Goal: Task Accomplishment & Management: Manage account settings

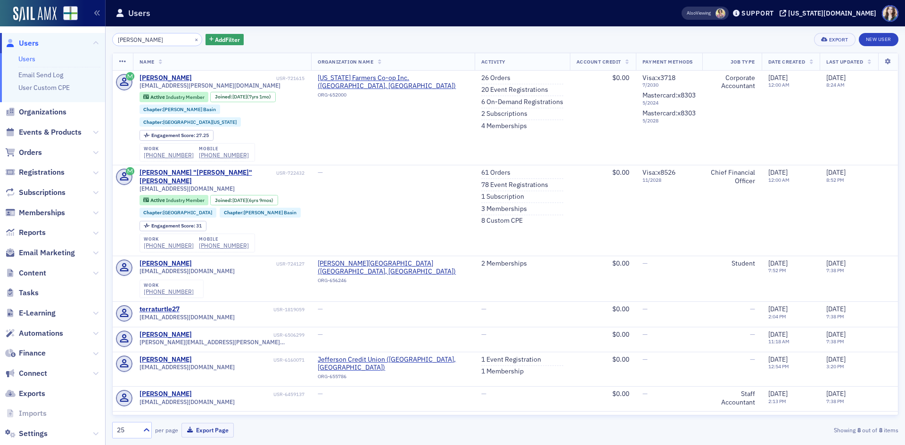
click at [236, 38] on div "Terra Tomas × Add Filter Export New User" at bounding box center [505, 39] width 786 height 13
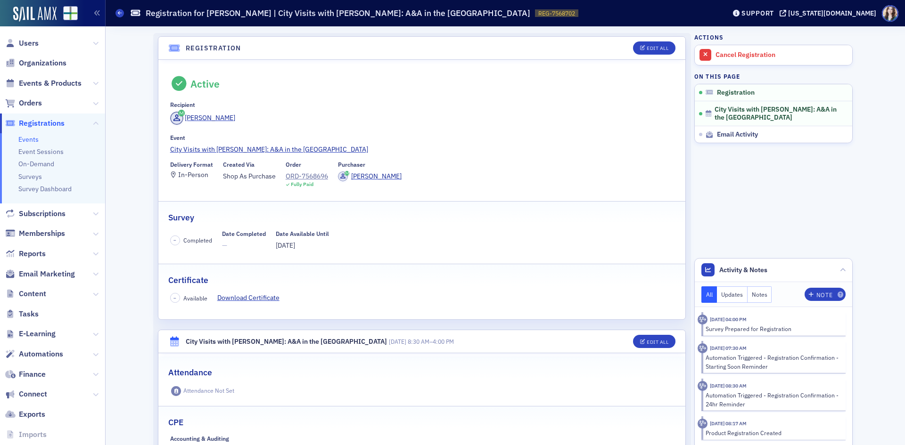
scroll to position [25, 0]
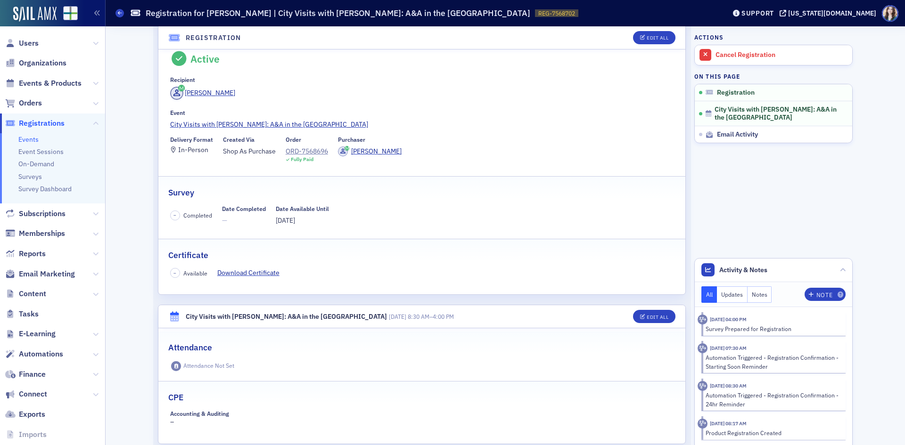
click at [616, 95] on div "Barry Jacobs" at bounding box center [422, 95] width 504 height 16
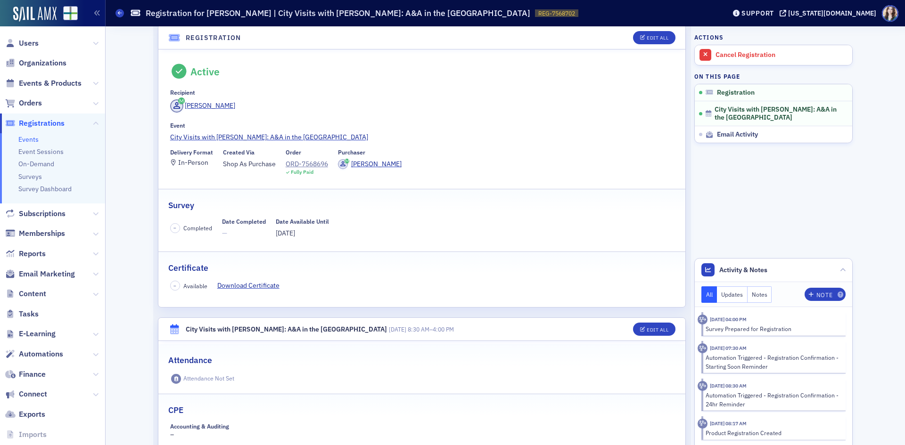
scroll to position [0, 0]
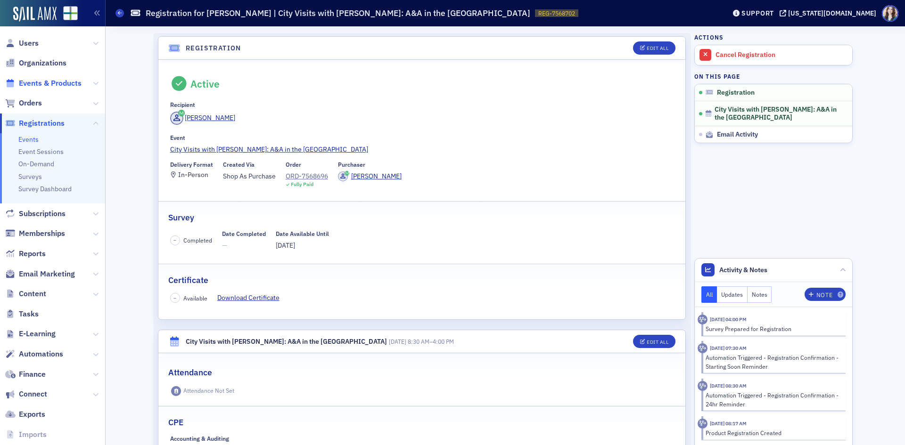
click at [51, 83] on span "Events & Products" at bounding box center [50, 83] width 63 height 10
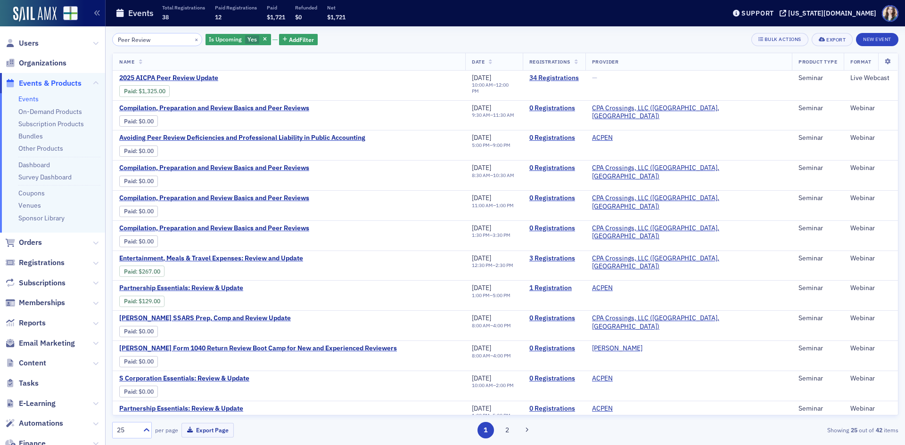
type input "Peer Review"
click at [385, 34] on div "Peer Review × Is Upcoming Yes Add Filter Bulk Actions Export New Event" at bounding box center [505, 39] width 786 height 13
click at [178, 75] on span "2025 AICPA Peer Review Update" at bounding box center [198, 78] width 158 height 8
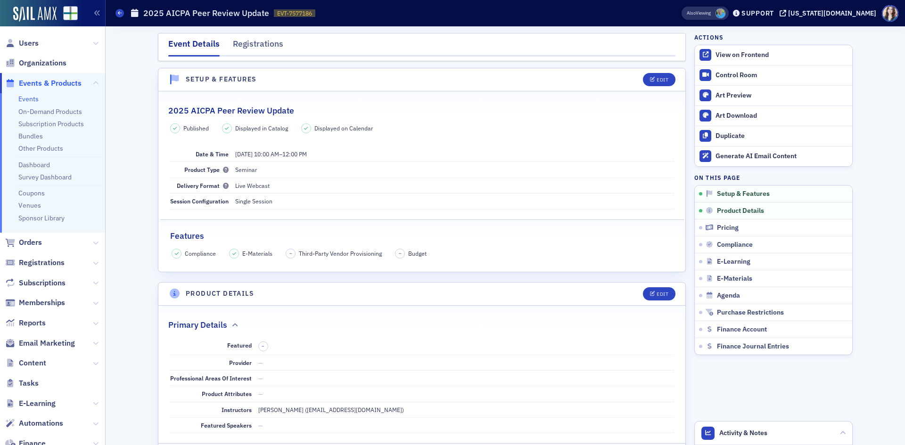
click at [631, 75] on header "Setup & Features Edit" at bounding box center [421, 79] width 527 height 23
click at [665, 41] on nav "Event Details Registrations" at bounding box center [421, 47] width 507 height 19
click at [672, 38] on div "Event Details Registrations" at bounding box center [422, 47] width 528 height 28
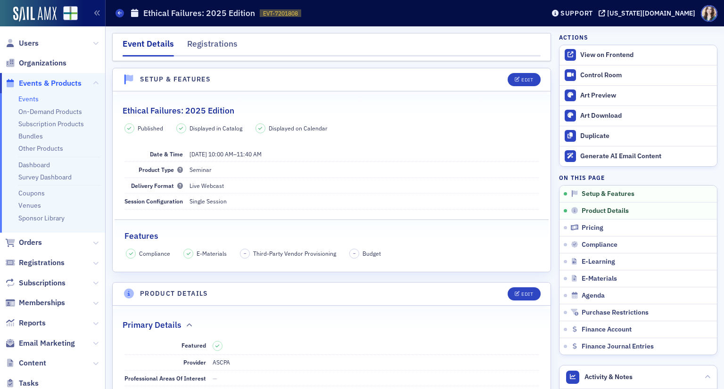
click at [484, 81] on header "Setup & Features Edit" at bounding box center [332, 79] width 438 height 23
click at [598, 80] on link "Control Room" at bounding box center [637, 76] width 157 height 20
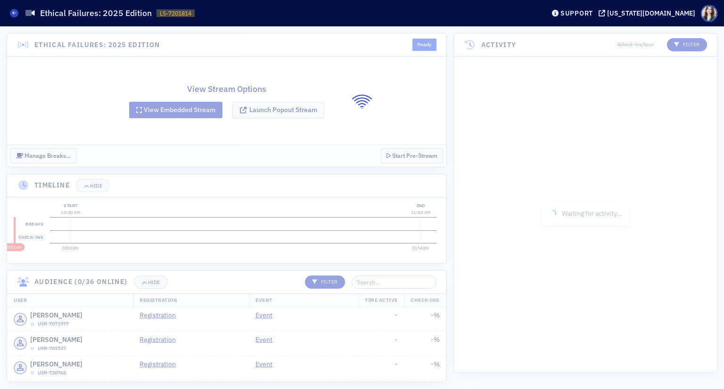
scroll to position [66, 0]
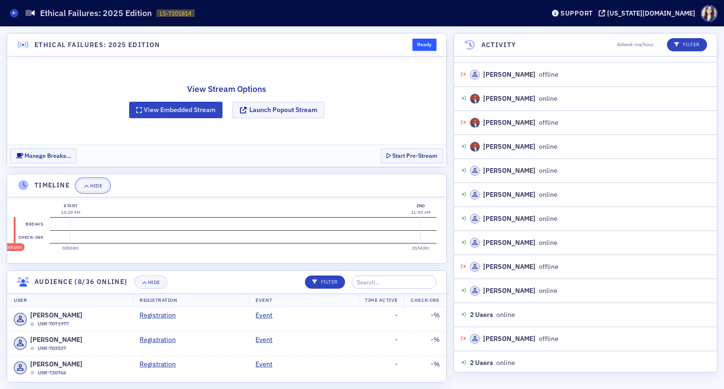
click at [97, 185] on div "Hide" at bounding box center [96, 185] width 12 height 5
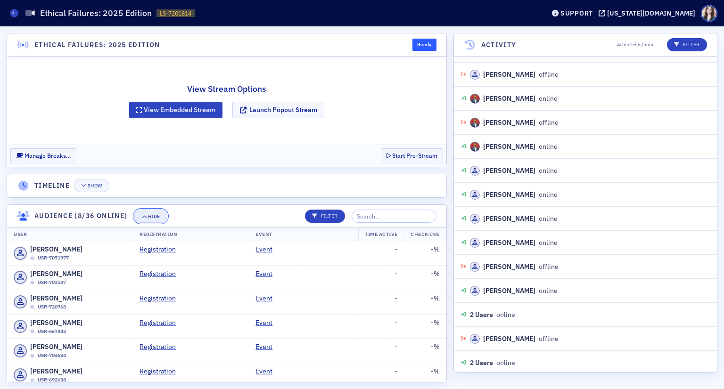
click at [148, 216] on div "Hide" at bounding box center [154, 216] width 12 height 5
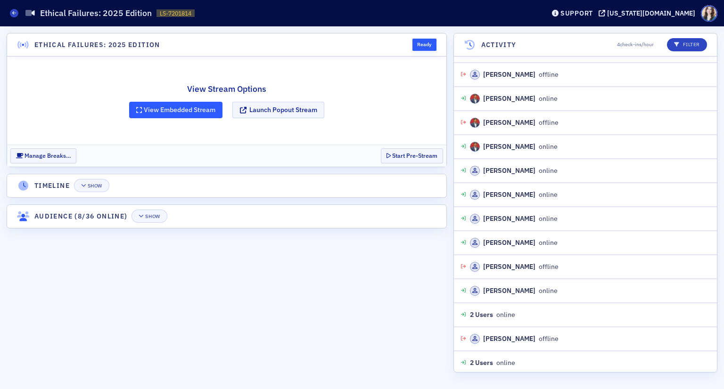
click at [164, 113] on button "View Embedded Stream" at bounding box center [175, 110] width 93 height 16
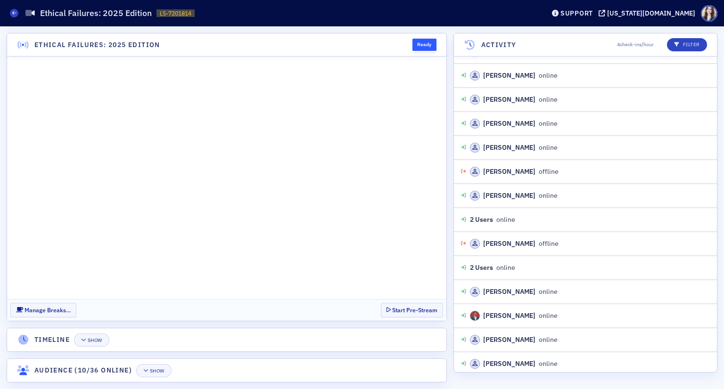
scroll to position [185, 0]
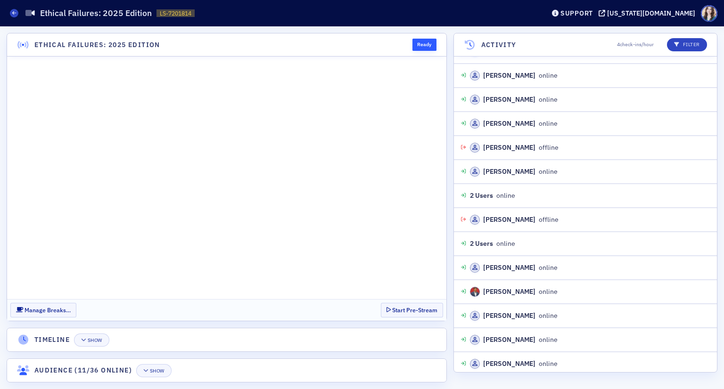
click at [345, 300] on section "Manage Breaks… Start Pre-Stream" at bounding box center [226, 310] width 439 height 22
click at [102, 338] on div "Show" at bounding box center [95, 340] width 15 height 5
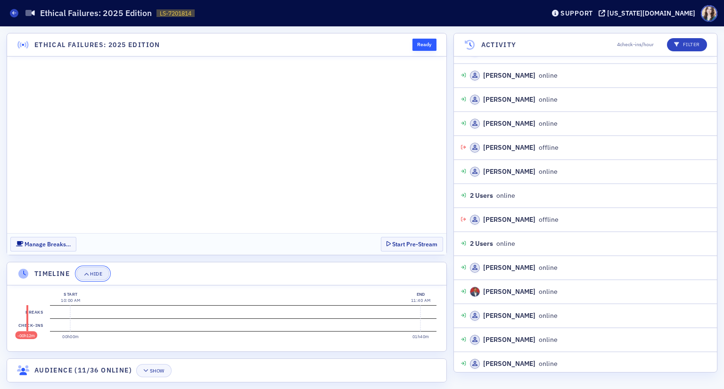
click at [98, 276] on div "Hide" at bounding box center [96, 273] width 12 height 5
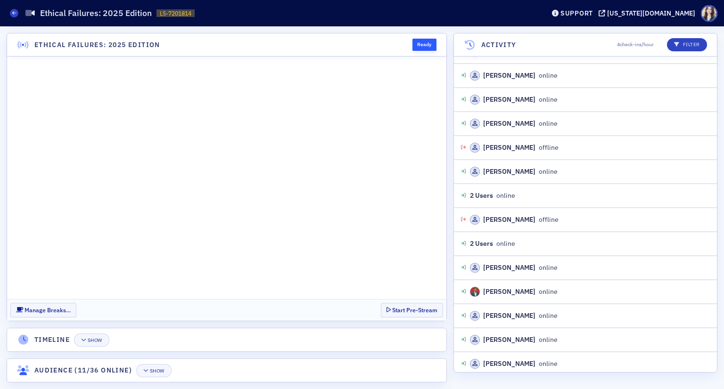
click at [266, 340] on header "Timeline Show" at bounding box center [226, 339] width 439 height 23
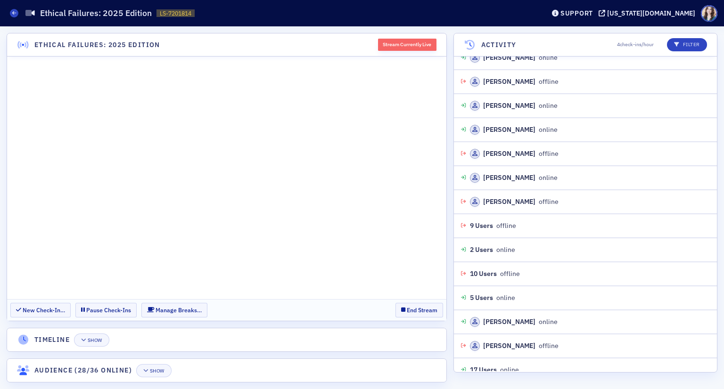
scroll to position [1524, 0]
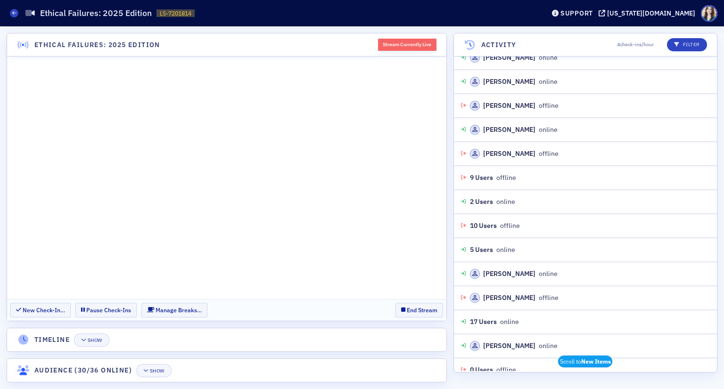
click at [307, 46] on header "Ethical Failures: 2025 Edition Stream Currently Live" at bounding box center [226, 44] width 439 height 23
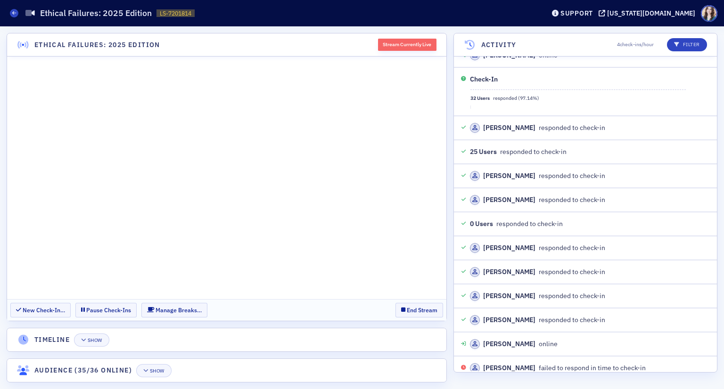
scroll to position [2319, 0]
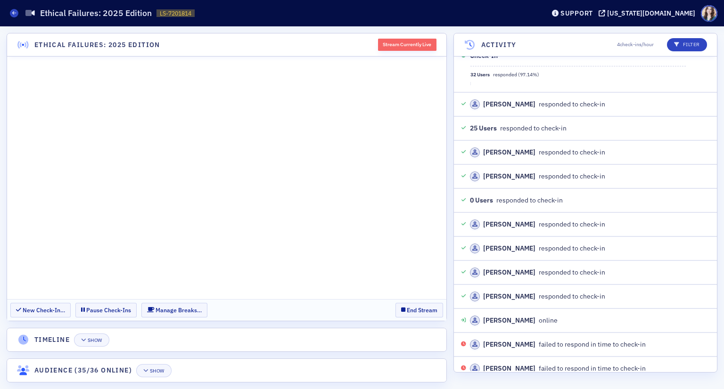
click at [388, 307] on section "New Check-In… Pause Check-Ins Manage Breaks… End Stream" at bounding box center [226, 310] width 439 height 22
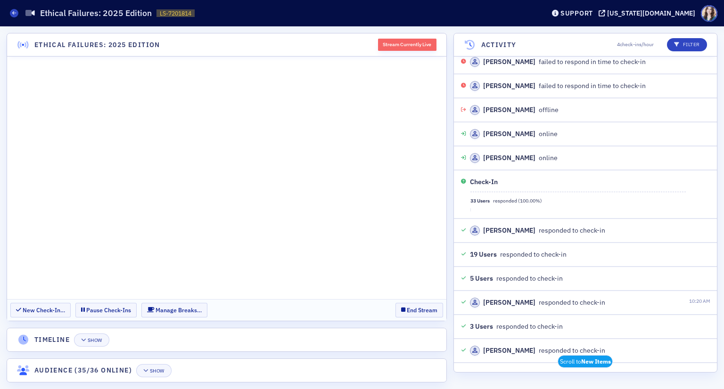
scroll to position [2634, 0]
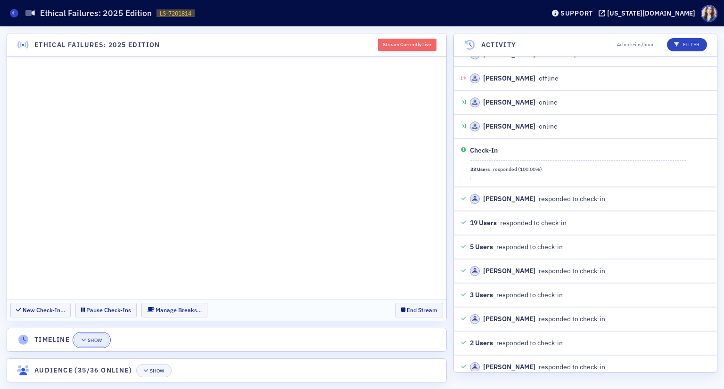
click at [98, 336] on button "Show" at bounding box center [91, 340] width 35 height 13
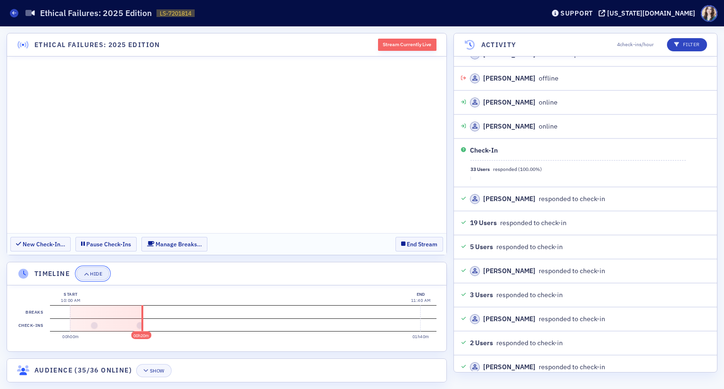
click at [102, 279] on button "Hide" at bounding box center [92, 273] width 33 height 13
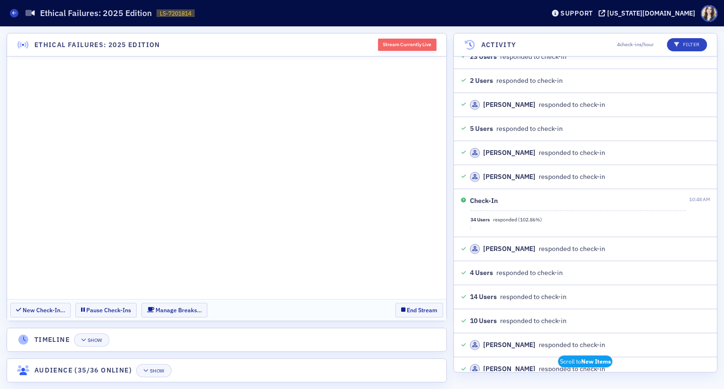
scroll to position [3139, 0]
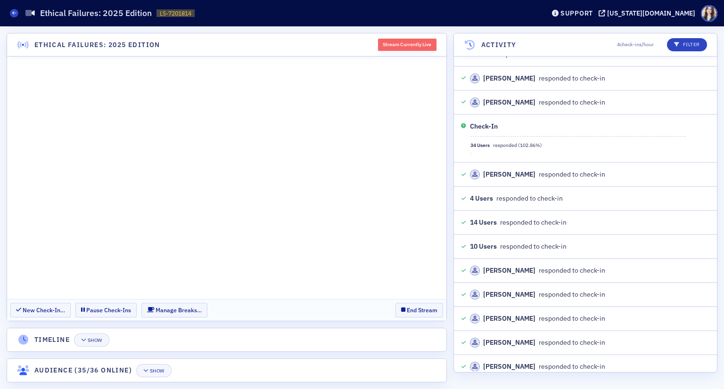
click at [387, 307] on section "New Check-In… Pause Check-Ins Manage Breaks… End Stream" at bounding box center [226, 310] width 439 height 22
click at [389, 307] on section "New Check-In… Pause Check-Ins Manage Breaks… End Stream" at bounding box center [226, 310] width 439 height 22
click at [388, 306] on section "New Check-In… Pause Check-Ins Manage Breaks… End Stream" at bounding box center [226, 310] width 439 height 22
click at [388, 307] on section "New Check-In… Pause Check-Ins Manage Breaks… End Stream" at bounding box center [226, 310] width 439 height 22
click at [371, 37] on header "Ethical Failures: 2025 Edition Stream Currently Live" at bounding box center [226, 44] width 439 height 23
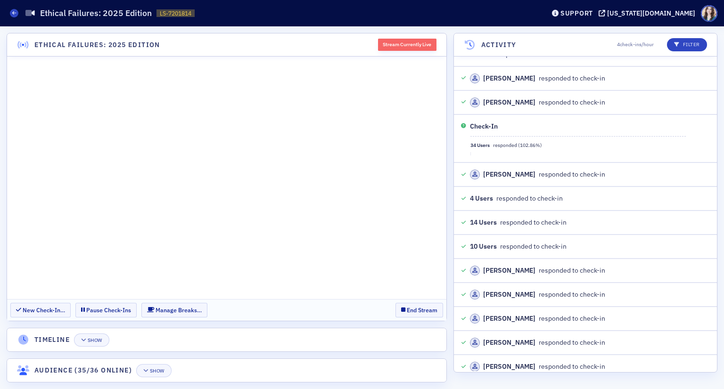
click at [371, 37] on header "Ethical Failures: 2025 Edition Stream Currently Live" at bounding box center [226, 44] width 439 height 23
click at [386, 308] on section "New Check-In… Pause Check-Ins Manage Breaks… End Stream" at bounding box center [226, 310] width 439 height 22
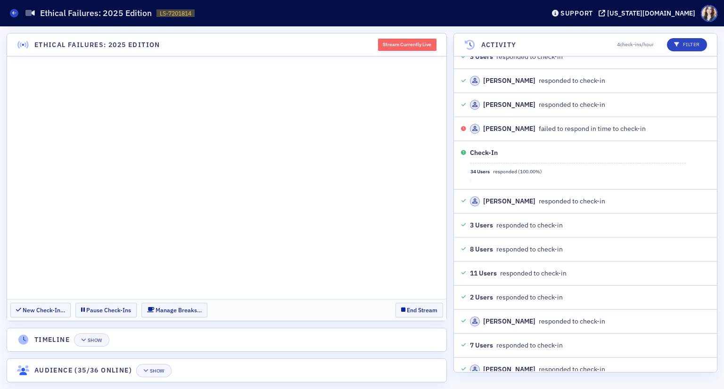
scroll to position [4049, 0]
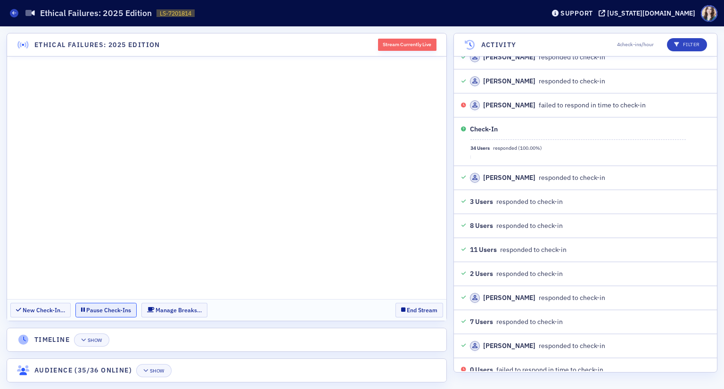
click at [106, 310] on button "Pause Check-Ins" at bounding box center [105, 310] width 61 height 15
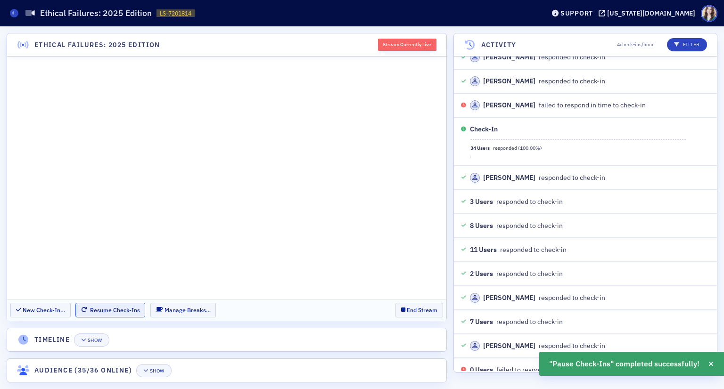
click at [106, 310] on button "Resume Check-Ins" at bounding box center [110, 310] width 70 height 15
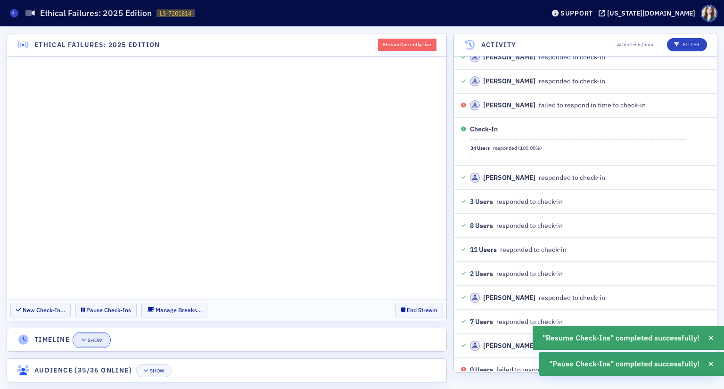
click at [95, 344] on button "Show" at bounding box center [91, 340] width 35 height 13
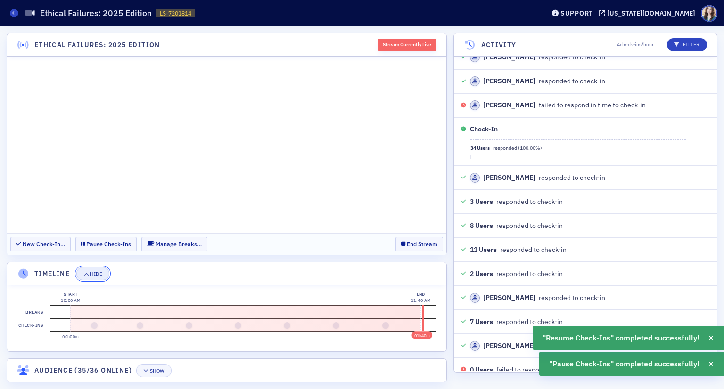
click at [97, 278] on button "Hide" at bounding box center [92, 273] width 33 height 13
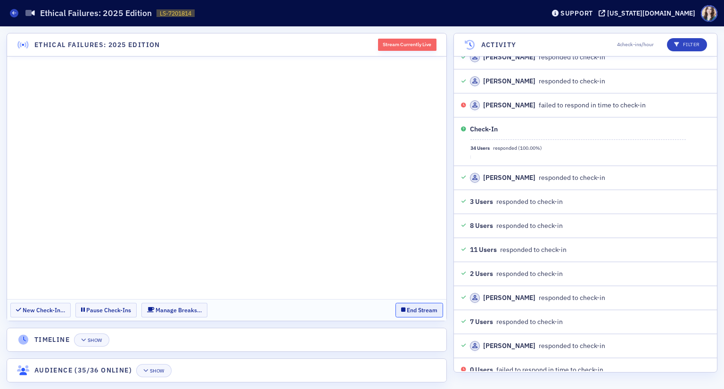
click at [411, 311] on button "End Stream" at bounding box center [419, 310] width 48 height 15
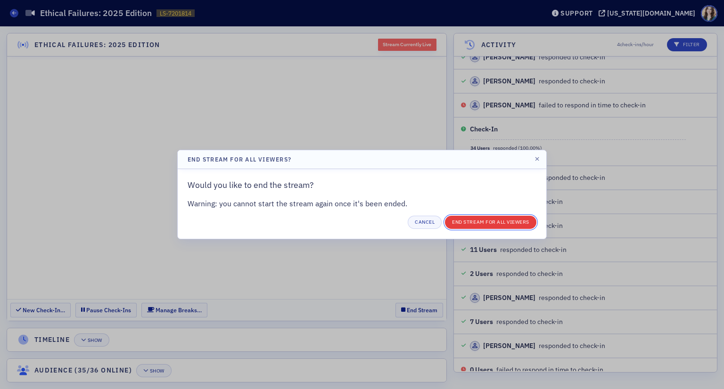
click at [471, 221] on button "End Stream for all Viewers" at bounding box center [490, 222] width 91 height 13
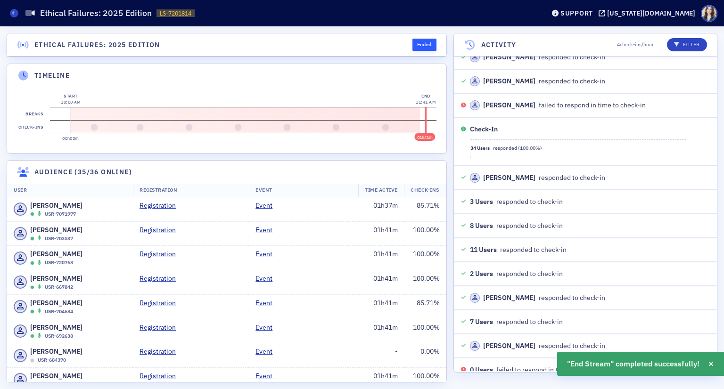
click at [370, 41] on header "Ethical Failures: 2025 Edition Ended" at bounding box center [226, 44] width 439 height 23
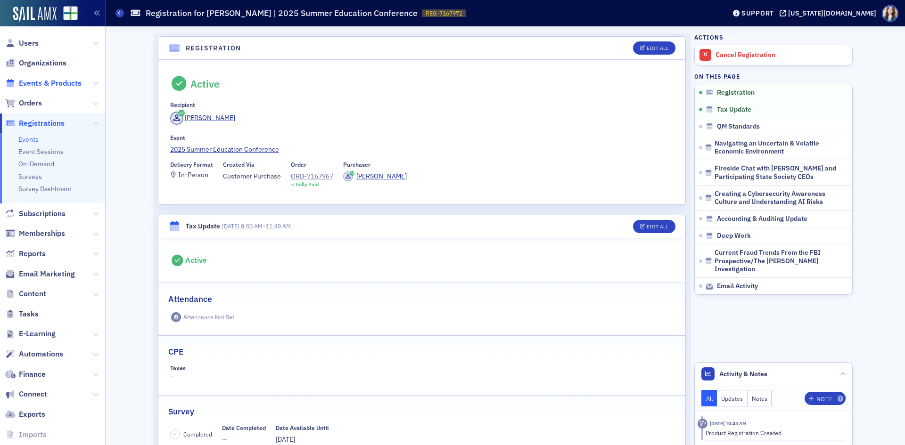
click at [23, 84] on span "Events & Products" at bounding box center [50, 83] width 63 height 10
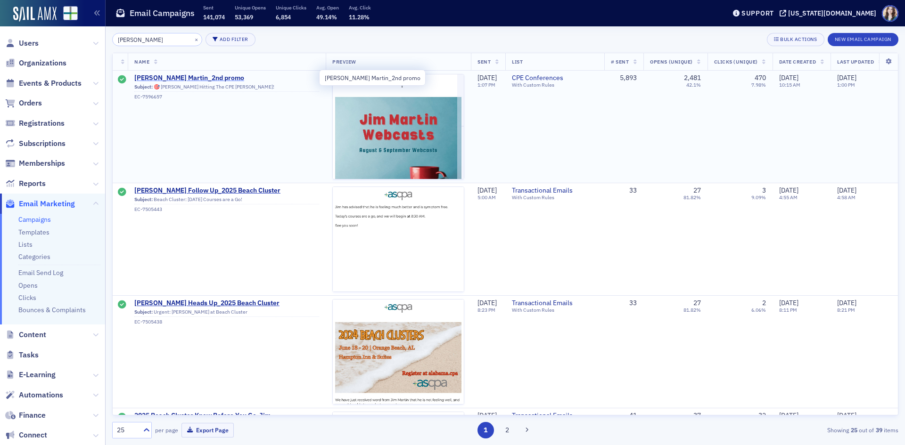
click at [189, 76] on span "Jim Martin_2nd promo" at bounding box center [226, 78] width 185 height 8
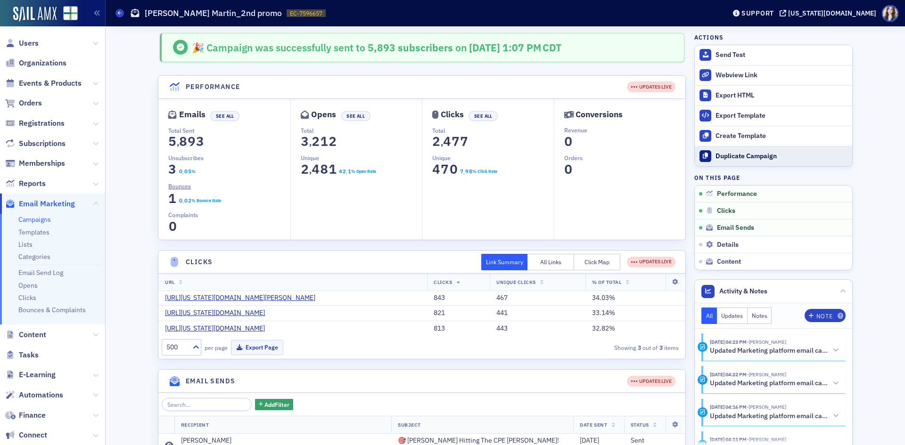
click at [724, 157] on div "Duplicate Campaign" at bounding box center [781, 156] width 132 height 8
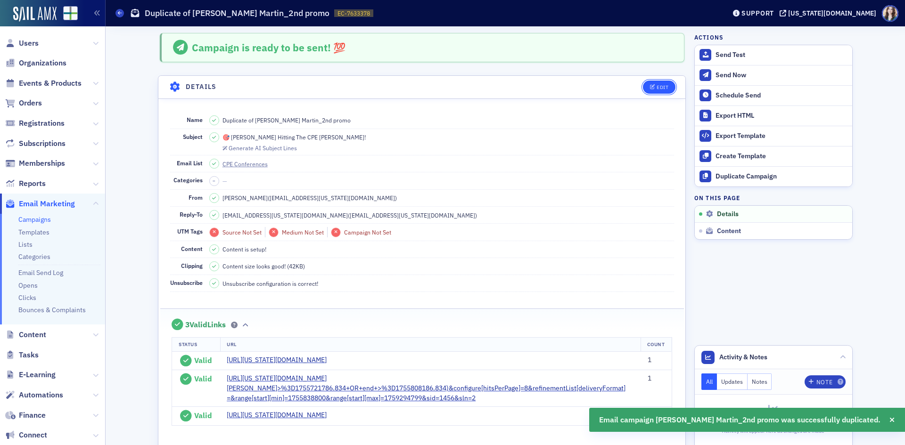
click at [650, 91] on button "Edit" at bounding box center [659, 87] width 33 height 13
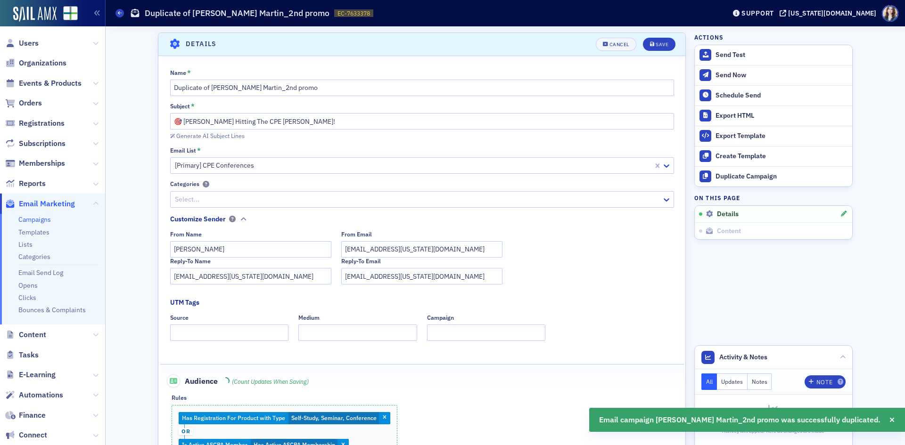
scroll to position [44, 0]
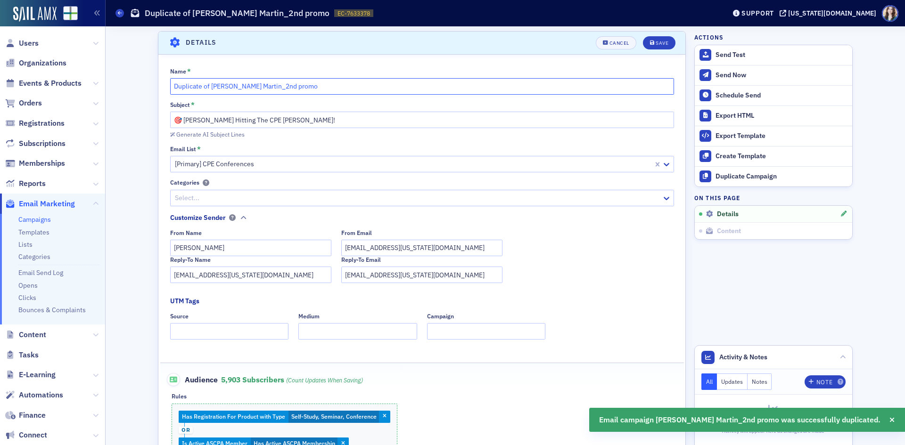
drag, startPoint x: 209, startPoint y: 87, endPoint x: 138, endPoint y: 95, distance: 71.6
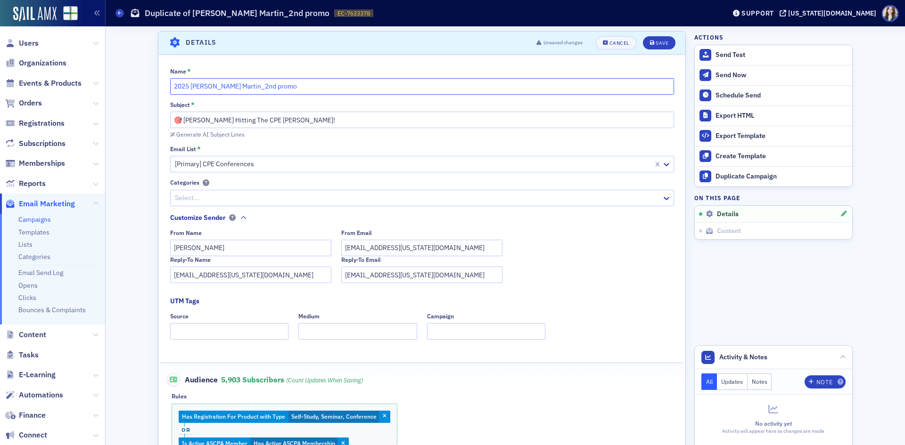
click at [233, 84] on input "2025 Jim Martin_2nd promo" at bounding box center [422, 86] width 504 height 16
type input "2025 Jim Martin_1st promo"
click at [649, 46] on button "Save" at bounding box center [659, 42] width 33 height 13
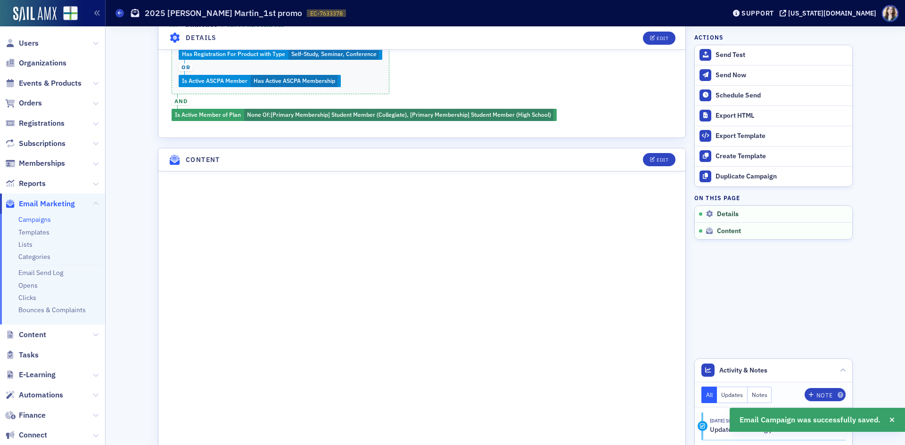
scroll to position [516, 0]
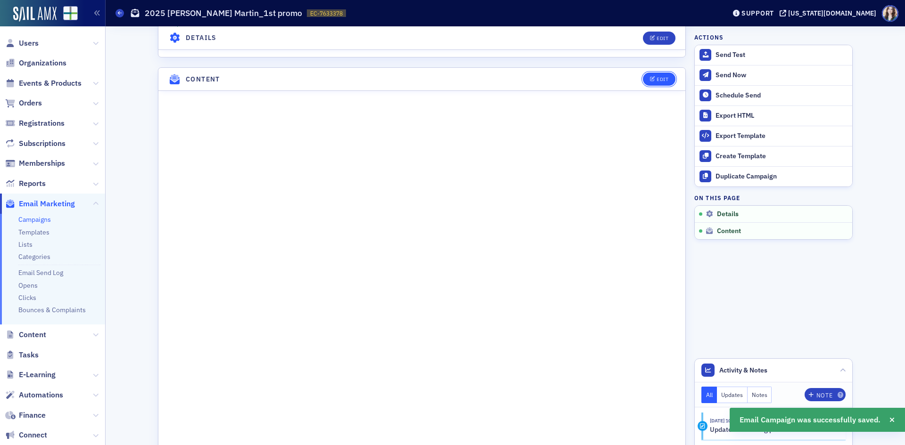
click at [662, 79] on div "Edit" at bounding box center [662, 79] width 12 height 5
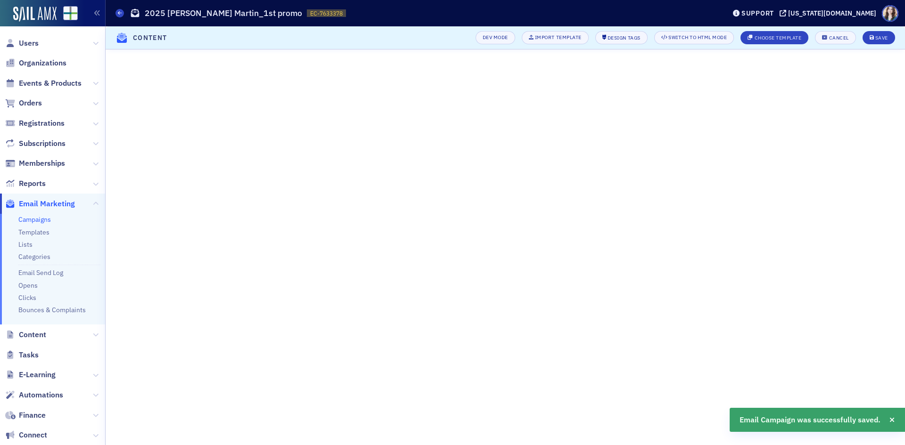
scroll to position [144, 0]
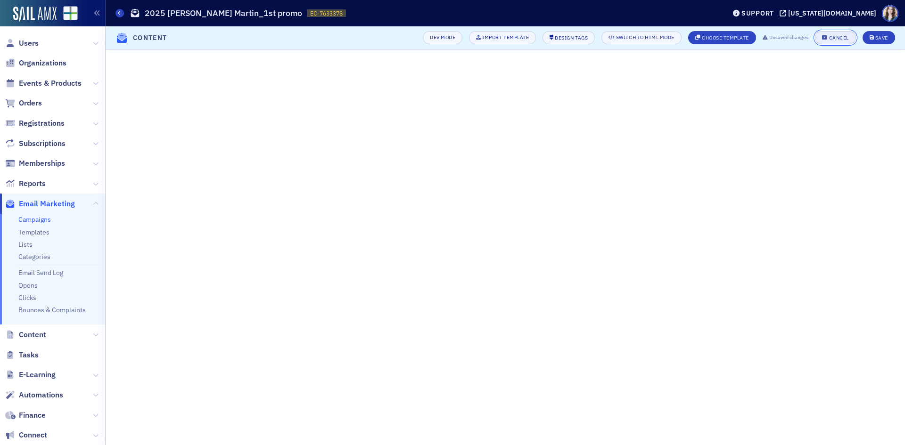
click at [842, 35] on div "Cancel" at bounding box center [839, 37] width 20 height 5
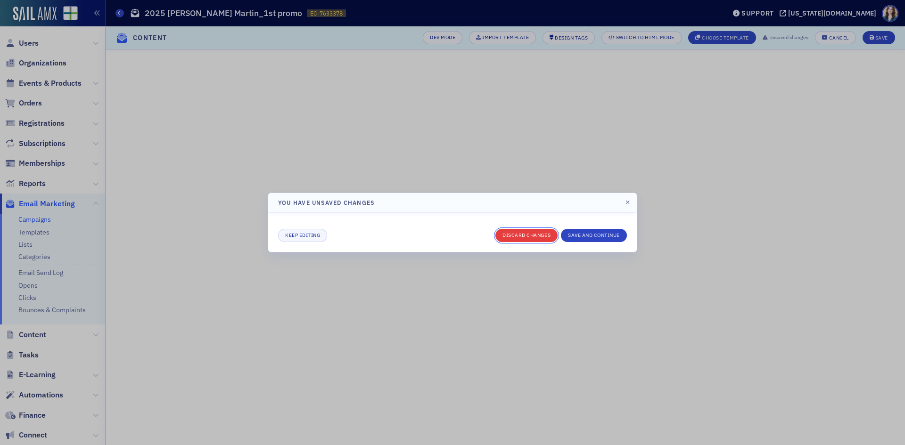
click at [521, 232] on button "Discard changes" at bounding box center [526, 235] width 62 height 13
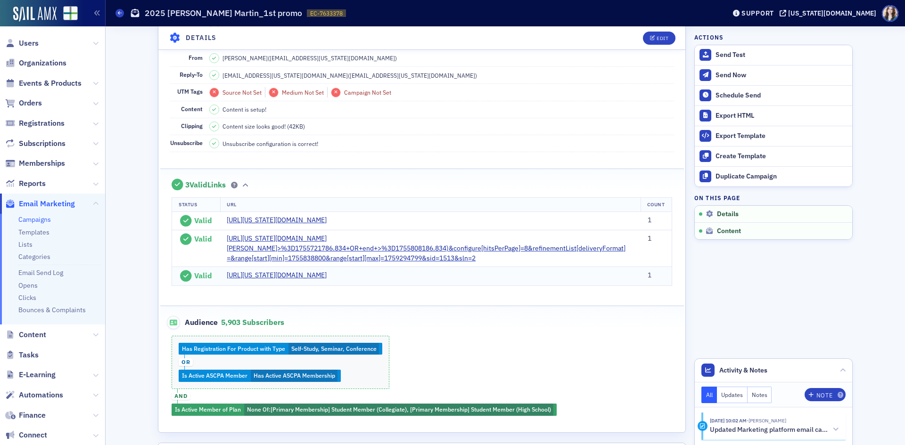
scroll to position [139, 0]
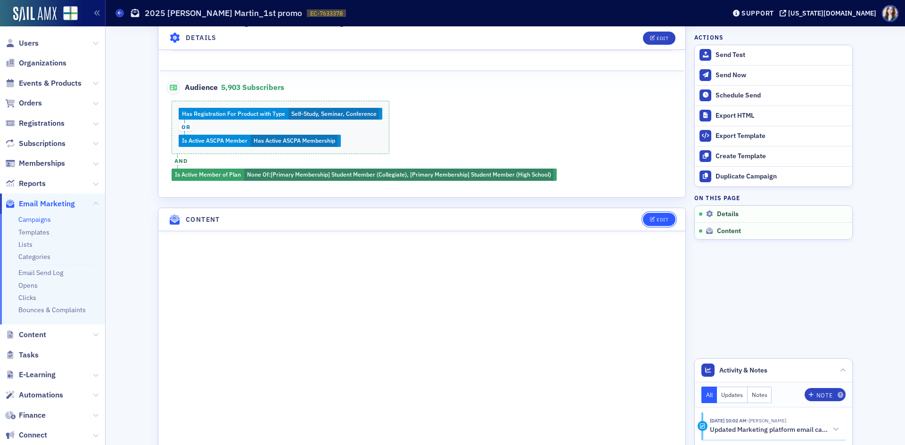
click at [668, 223] on button "Edit" at bounding box center [659, 219] width 33 height 13
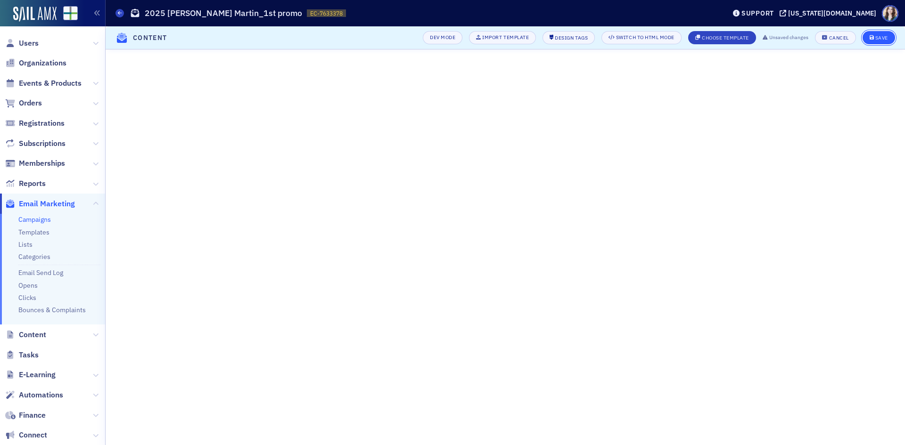
click at [884, 36] on div "Save" at bounding box center [881, 37] width 13 height 5
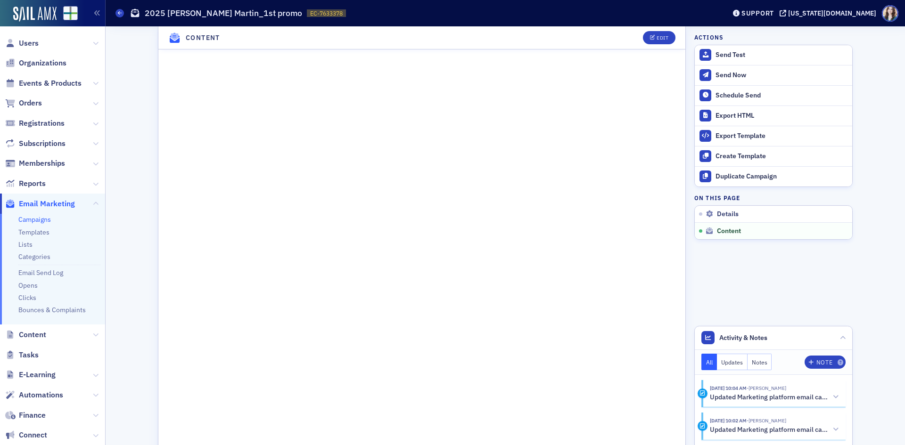
scroll to position [559, 0]
click at [657, 41] on button "Edit" at bounding box center [659, 37] width 33 height 13
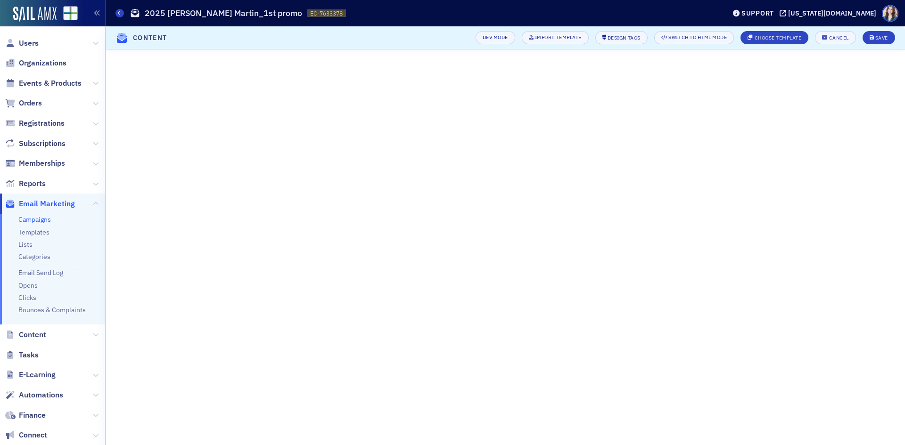
scroll to position [144, 0]
click at [876, 40] on div "Save" at bounding box center [881, 37] width 13 height 5
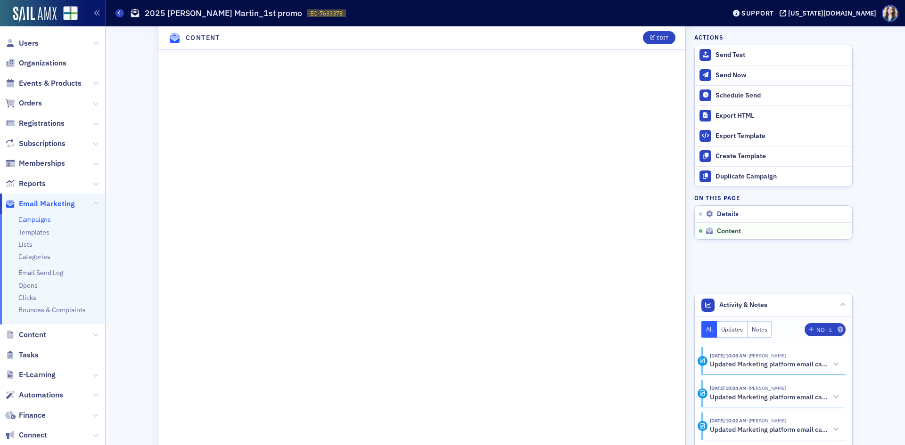
scroll to position [602, 0]
click at [664, 35] on div "Edit" at bounding box center [662, 37] width 12 height 5
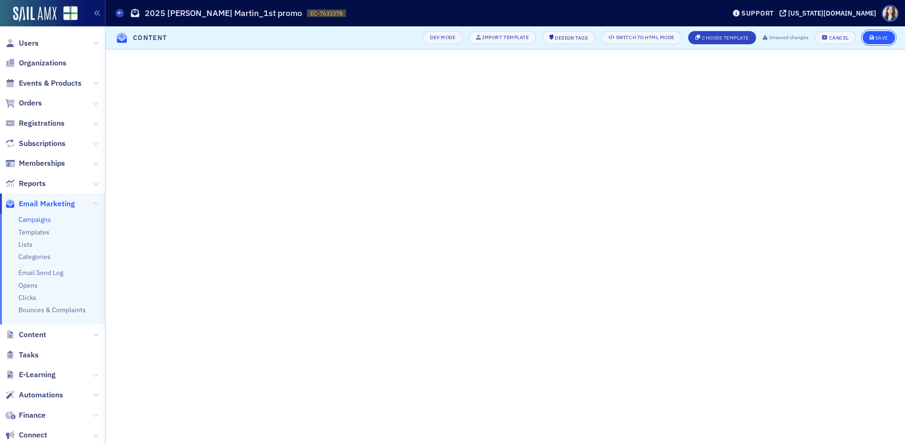
click at [890, 37] on button "Save" at bounding box center [878, 37] width 33 height 13
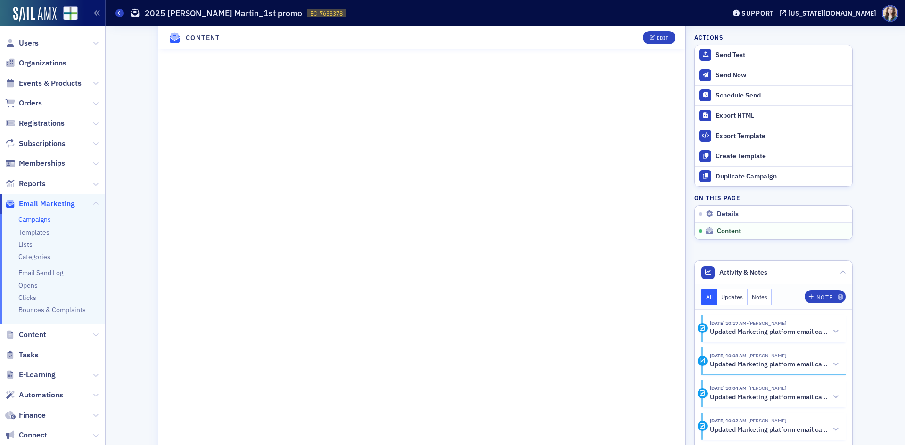
scroll to position [608, 0]
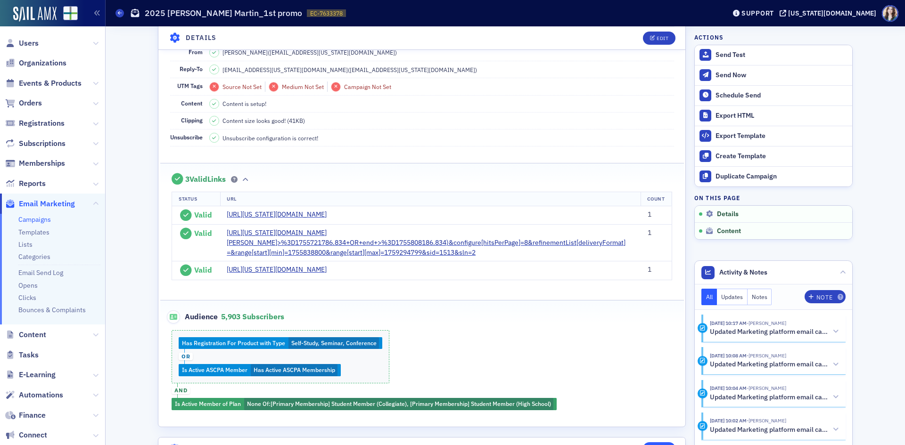
scroll to position [0, 0]
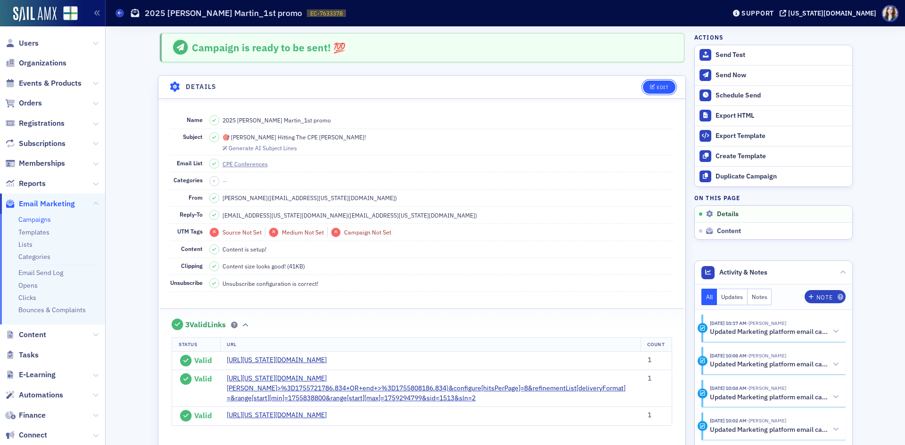
click at [651, 88] on span "Edit" at bounding box center [659, 87] width 18 height 5
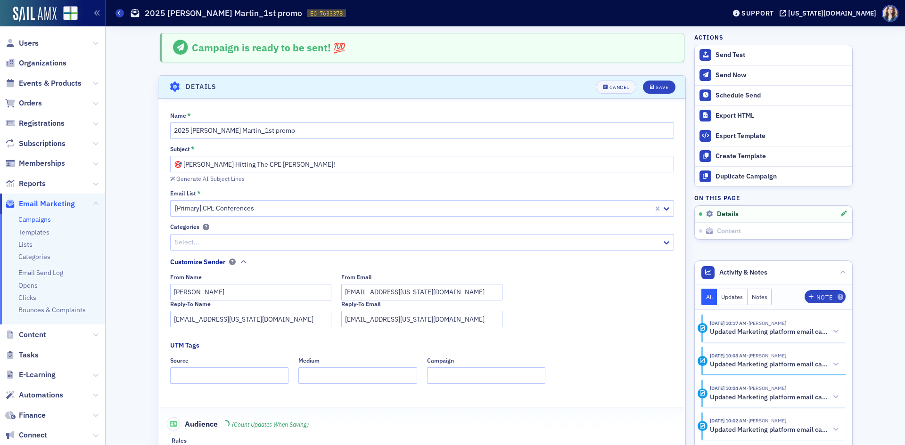
scroll to position [44, 0]
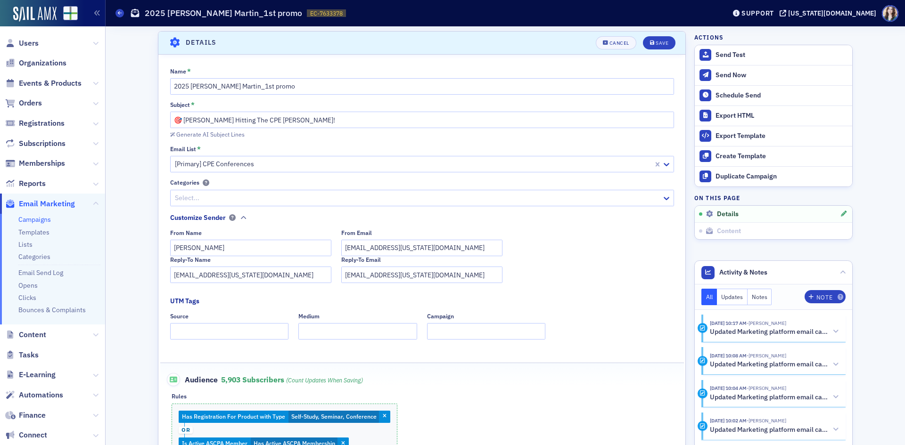
click at [675, 61] on fieldset "Name * 2025 Jim Martin_1st promo Subject * 🎯 Jim Martin's Hitting The CPE Mark!…" at bounding box center [421, 289] width 527 height 463
click at [203, 133] on div "Generate AI Subject Lines" at bounding box center [210, 134] width 68 height 5
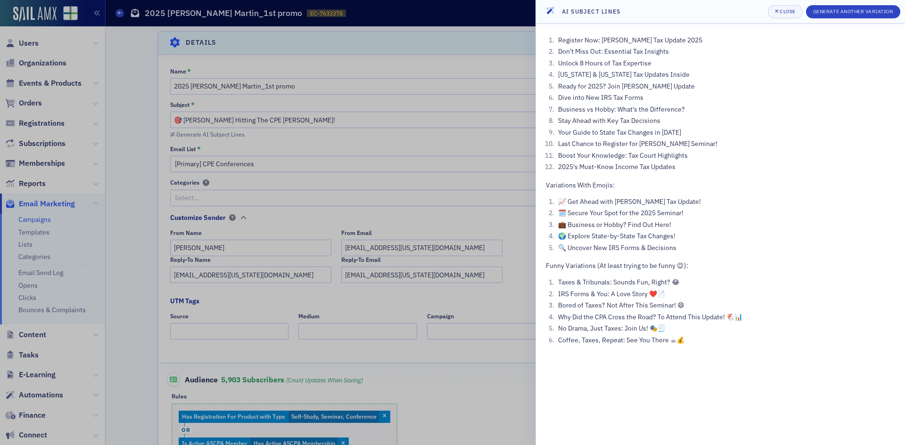
click at [493, 149] on div at bounding box center [452, 222] width 905 height 445
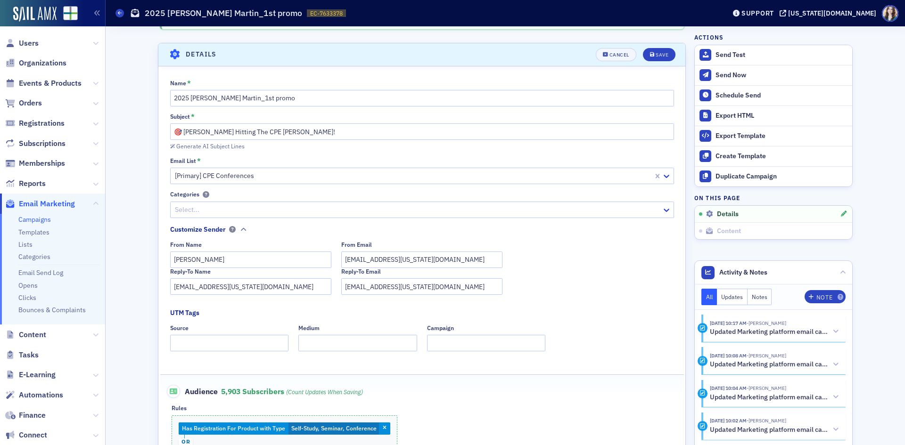
scroll to position [0, 0]
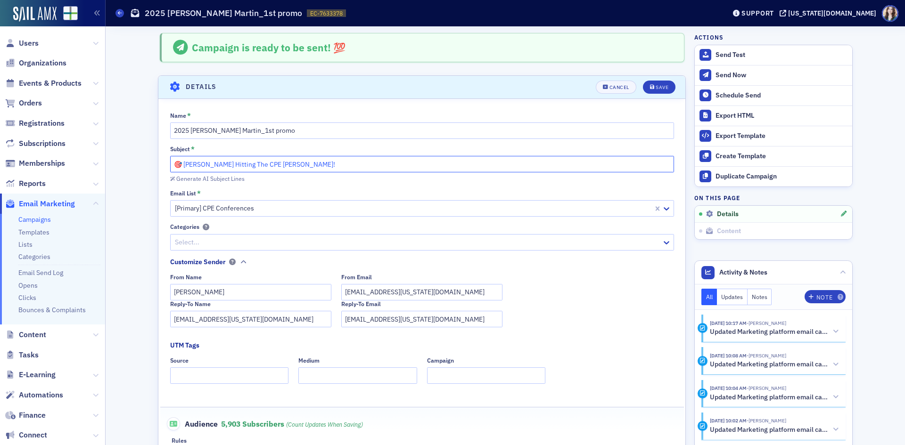
drag, startPoint x: 180, startPoint y: 167, endPoint x: 363, endPoint y: 165, distance: 183.8
click at [363, 165] on input "🎯 Jim Martin's Hitting The CPE Mark!" at bounding box center [422, 164] width 504 height 16
click at [222, 183] on div "Generate AI Subject Lines" at bounding box center [422, 178] width 504 height 10
click at [222, 180] on div "Generate AI Subject Lines" at bounding box center [210, 178] width 68 height 5
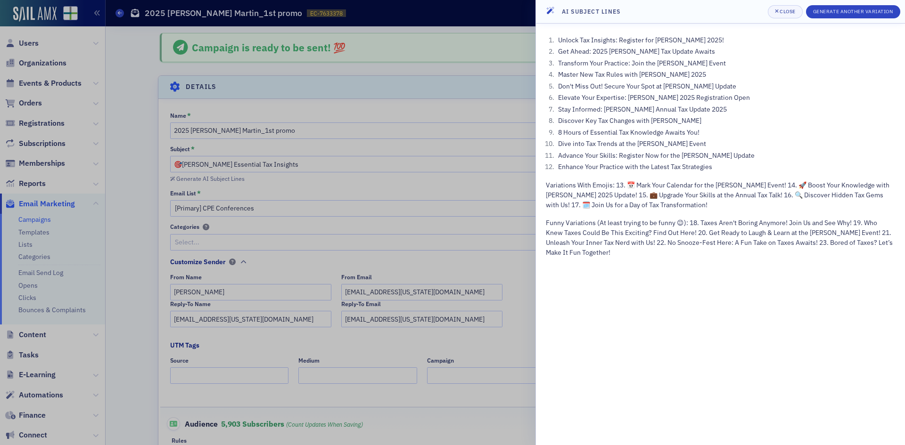
click at [515, 88] on div at bounding box center [452, 222] width 905 height 445
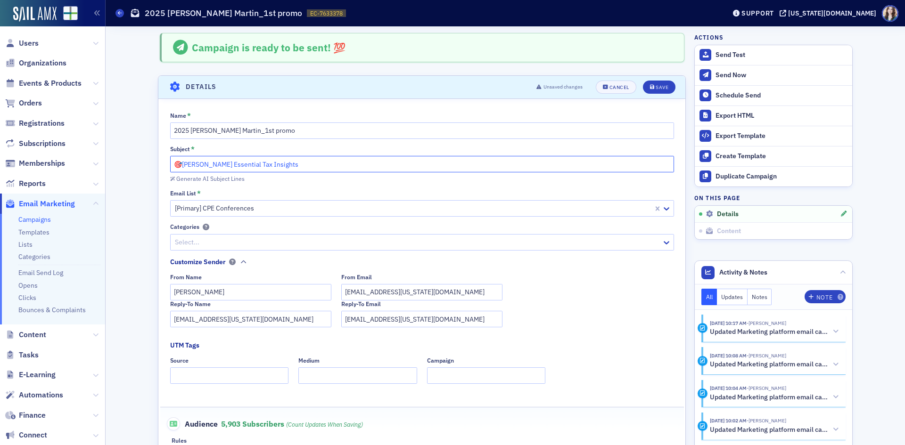
click at [490, 161] on input "🎯Jim Martin's Essential Tax Insights" at bounding box center [422, 164] width 504 height 16
drag, startPoint x: 281, startPoint y: 163, endPoint x: 310, endPoint y: 164, distance: 28.7
click at [310, 164] on input "🎯Jim Martin's Essential Tax Insights ▶️🥇🗝️💰💵" at bounding box center [422, 164] width 504 height 16
drag, startPoint x: 289, startPoint y: 163, endPoint x: 300, endPoint y: 164, distance: 10.8
click at [300, 164] on input "🎯Jim Martin's Essential Tax Insights💰💵" at bounding box center [422, 164] width 504 height 16
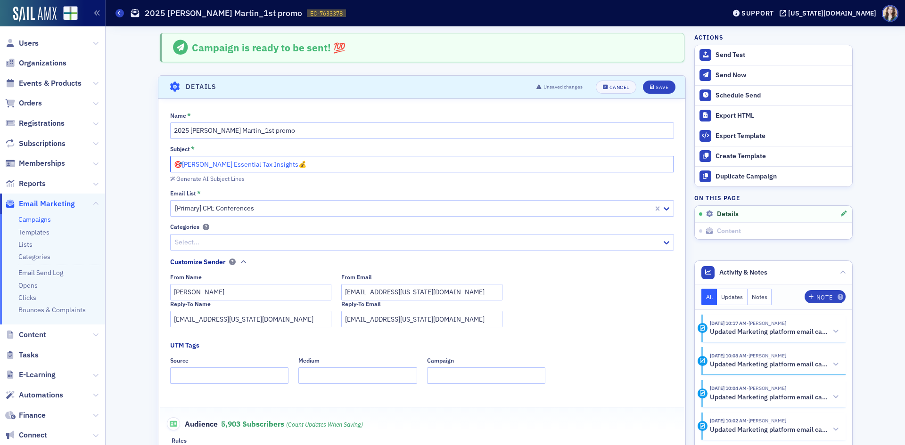
click at [178, 164] on input "🎯Jim Martin's Essential Tax Insights💰" at bounding box center [422, 164] width 504 height 16
paste input "💵"
drag, startPoint x: 284, startPoint y: 164, endPoint x: 313, endPoint y: 167, distance: 29.4
click at [313, 167] on input "💵 Jim Martin's Essential Tax Insights💰" at bounding box center [422, 164] width 504 height 16
type input "💵 Jim Martin's Essential Tax Insights"
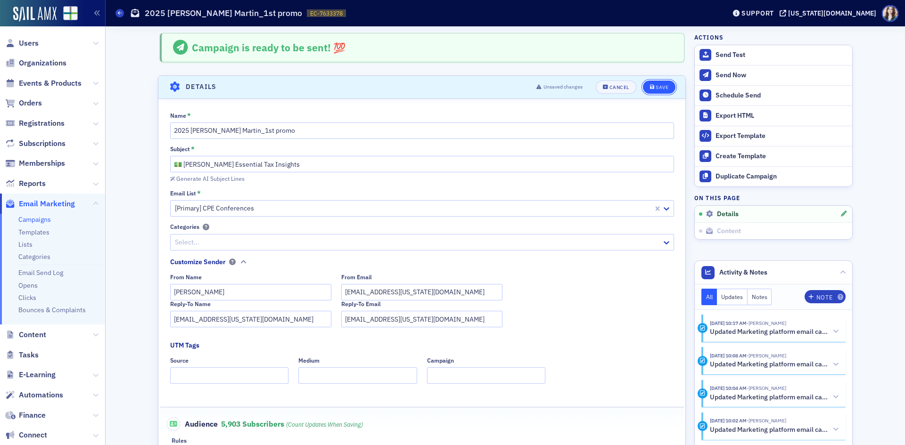
click at [648, 90] on button "Save" at bounding box center [659, 87] width 33 height 13
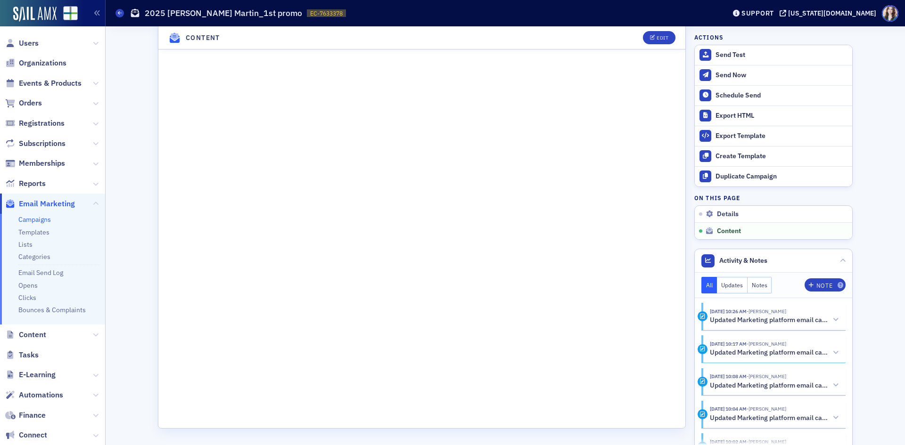
scroll to position [696, 0]
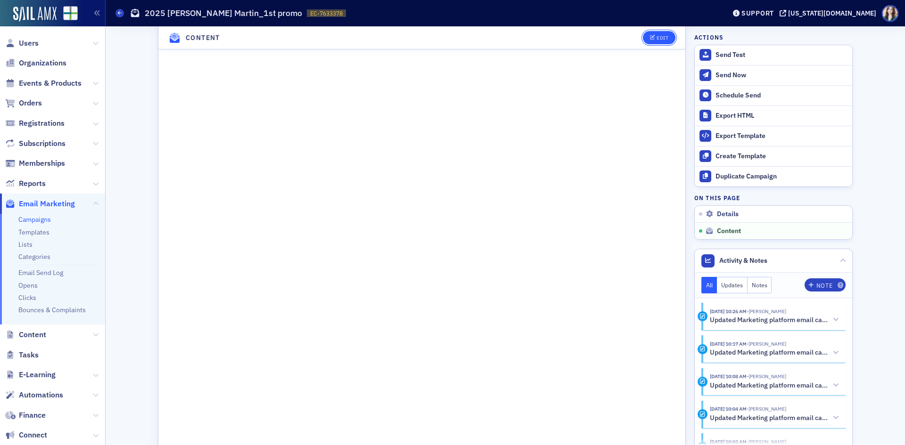
click at [666, 34] on button "Edit" at bounding box center [659, 37] width 33 height 13
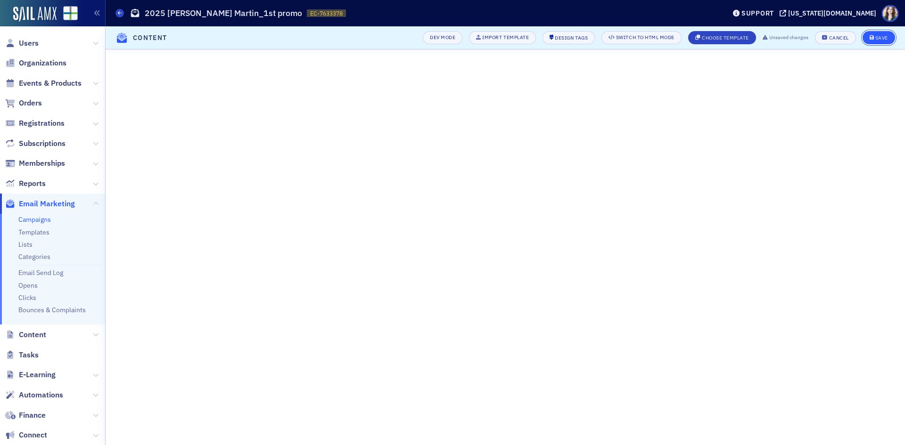
click at [880, 34] on button "Save" at bounding box center [878, 37] width 33 height 13
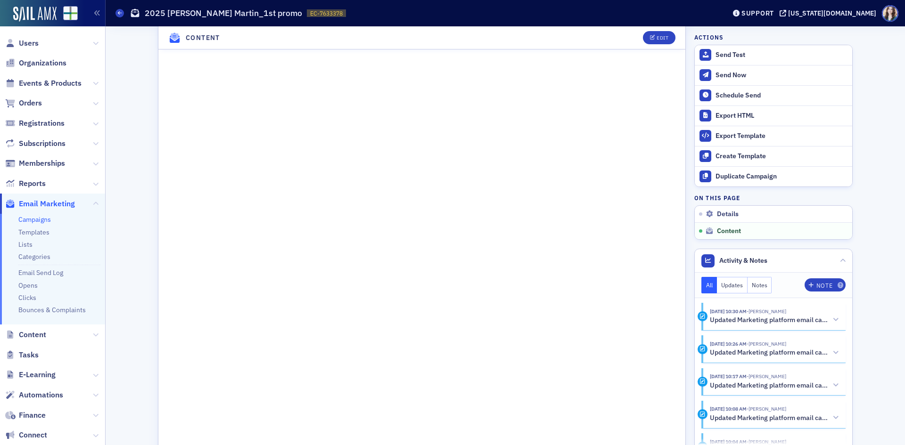
scroll to position [609, 0]
click at [645, 39] on button "Edit" at bounding box center [659, 37] width 33 height 13
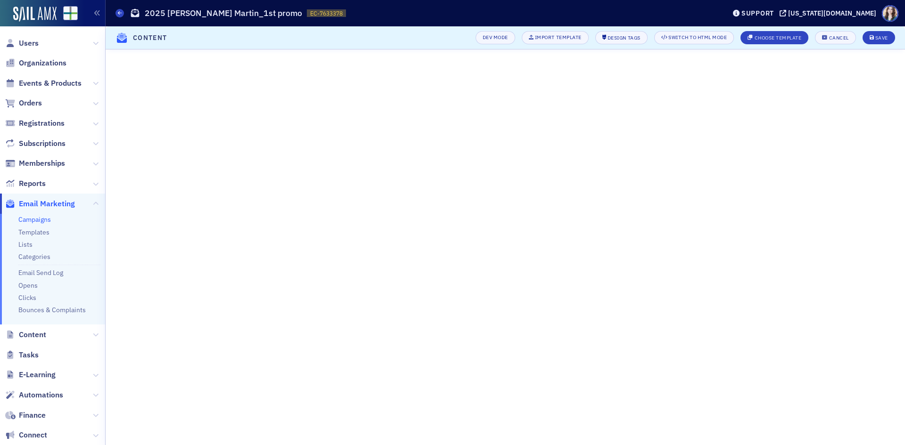
scroll to position [154, 0]
click at [882, 36] on div "Save" at bounding box center [881, 37] width 13 height 5
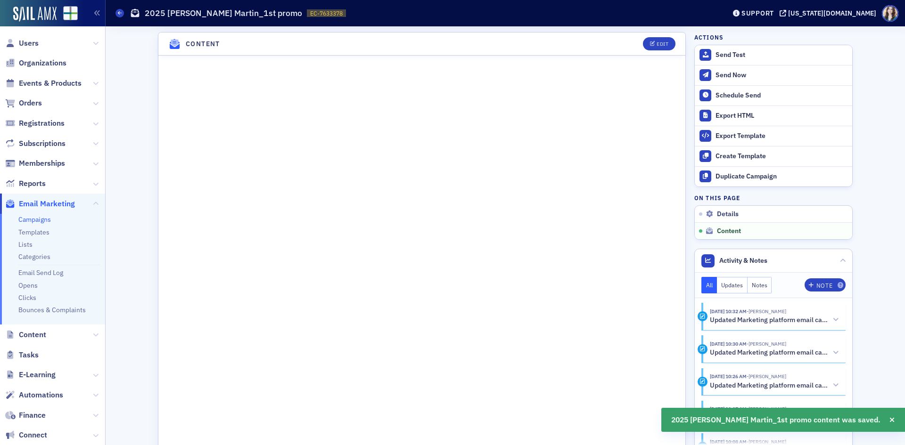
scroll to position [562, 0]
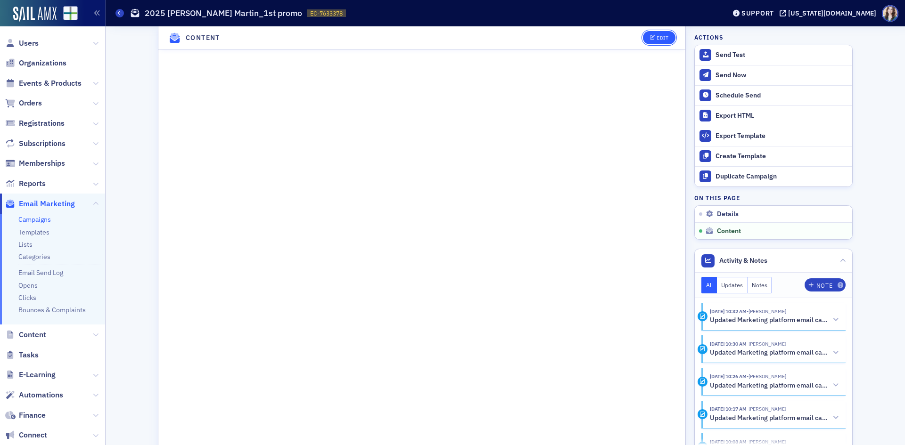
click at [652, 41] on span "Edit" at bounding box center [659, 37] width 18 height 5
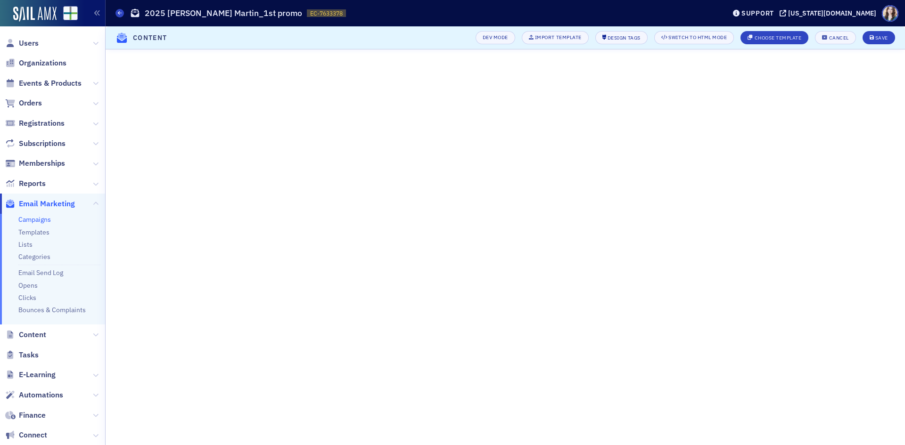
scroll to position [154, 0]
click at [878, 41] on button "Save" at bounding box center [878, 37] width 33 height 13
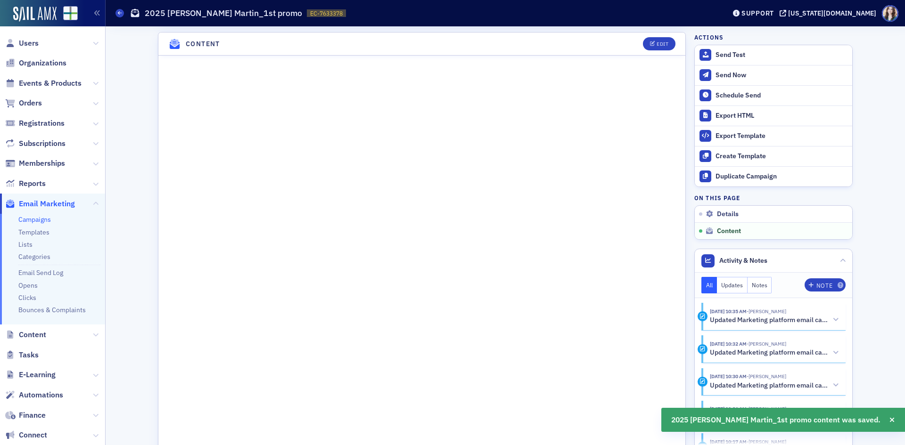
scroll to position [562, 0]
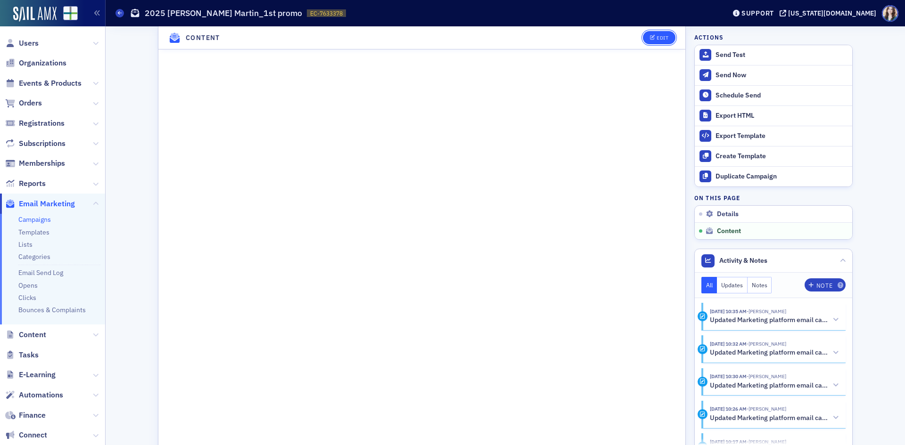
click at [664, 44] on button "Edit" at bounding box center [659, 37] width 33 height 13
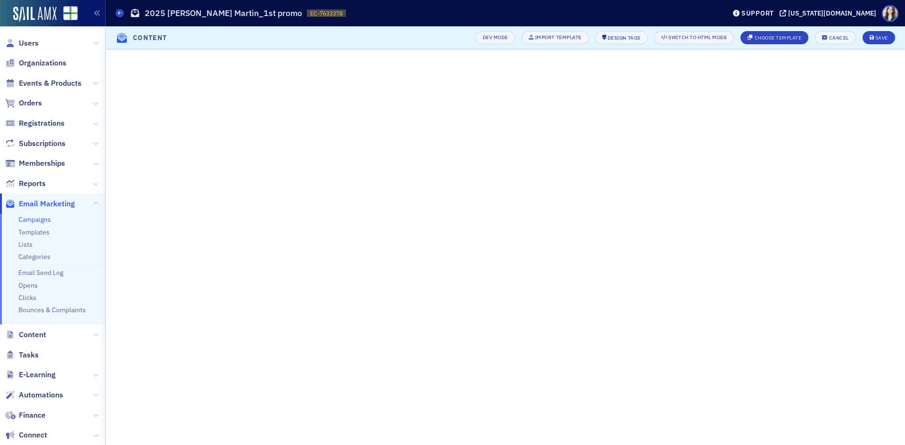
scroll to position [154, 0]
click at [887, 36] on div "Save" at bounding box center [881, 37] width 13 height 5
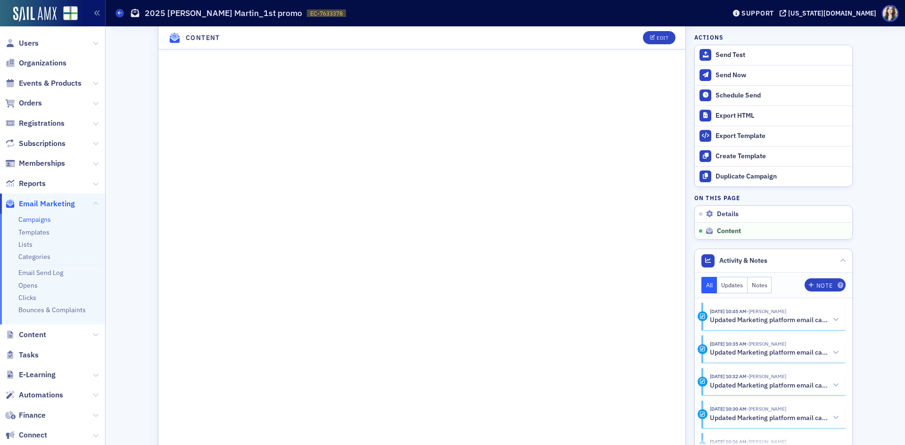
scroll to position [604, 0]
click at [630, 33] on header "Content Edit" at bounding box center [421, 37] width 527 height 23
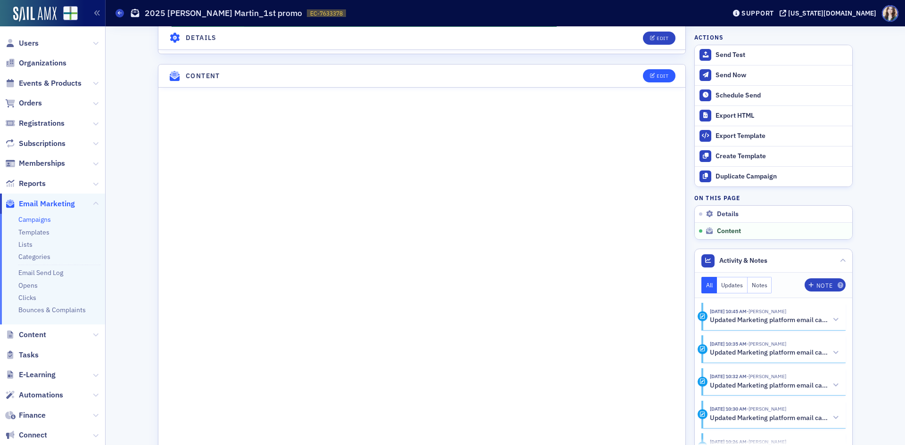
scroll to position [518, 0]
click at [643, 82] on button "Edit" at bounding box center [659, 76] width 33 height 13
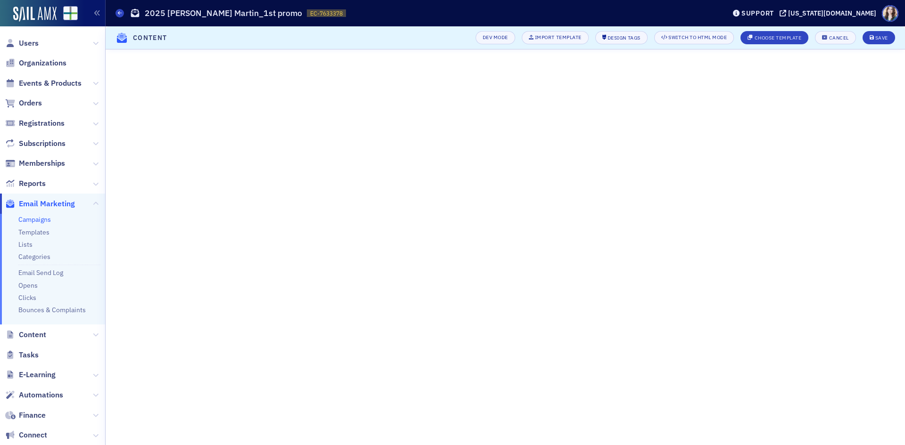
click at [464, 33] on header "Content Dev Mode Import Template Design Tags Switch to HTML Mode Choose Templat…" at bounding box center [505, 37] width 799 height 23
click at [441, 33] on header "Content Dev Mode Import Template Design Tags Switch to HTML Mode Choose Templat…" at bounding box center [505, 37] width 799 height 23
click at [372, 37] on header "Content Dev Mode Import Template Design Tags Switch to HTML Mode Choose Templat…" at bounding box center [505, 37] width 799 height 23
click at [878, 37] on div "Save" at bounding box center [881, 37] width 13 height 5
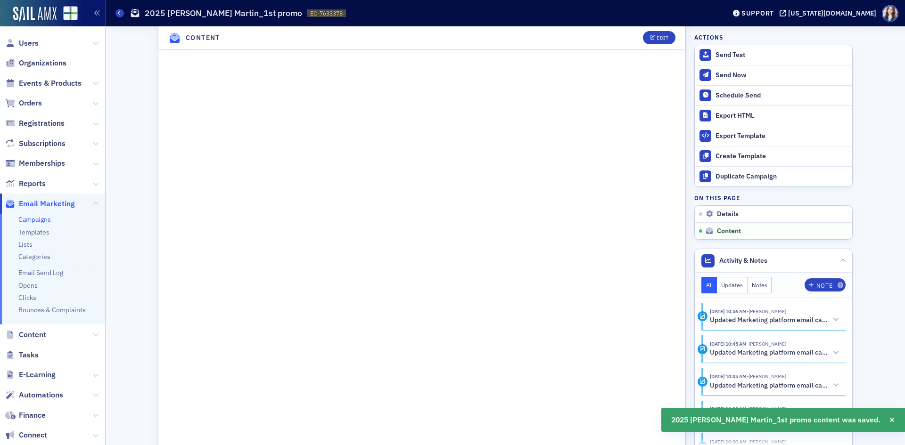
scroll to position [612, 0]
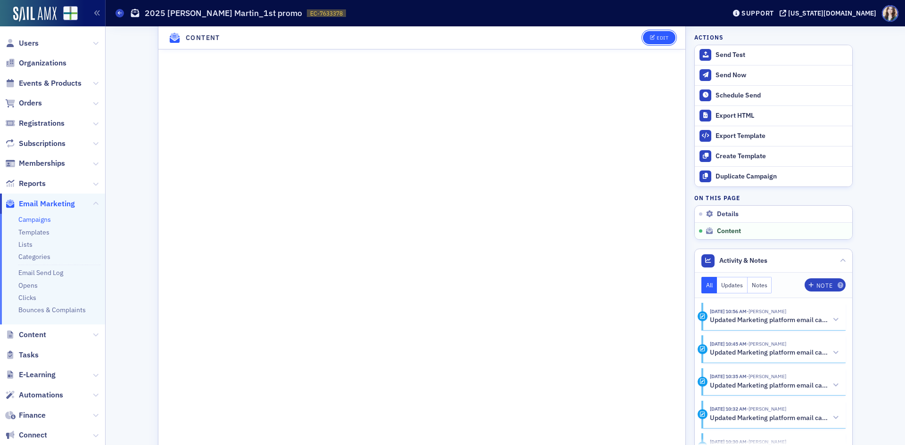
click at [657, 44] on button "Edit" at bounding box center [659, 37] width 33 height 13
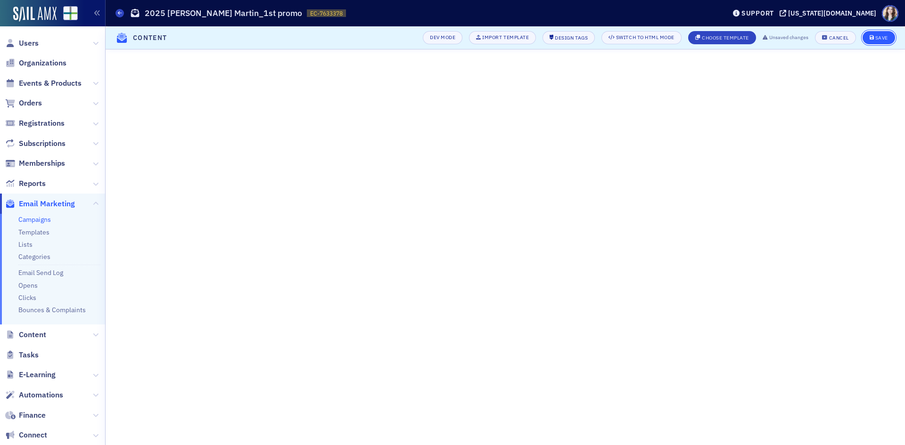
click at [889, 42] on button "Save" at bounding box center [878, 37] width 33 height 13
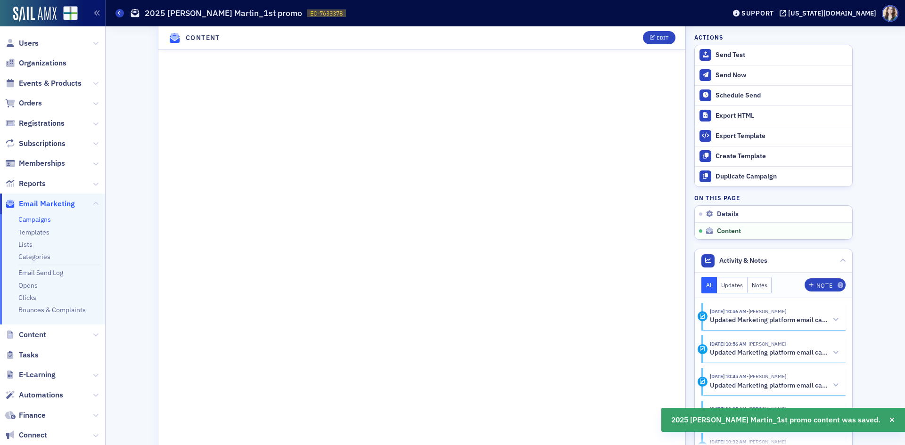
scroll to position [656, 0]
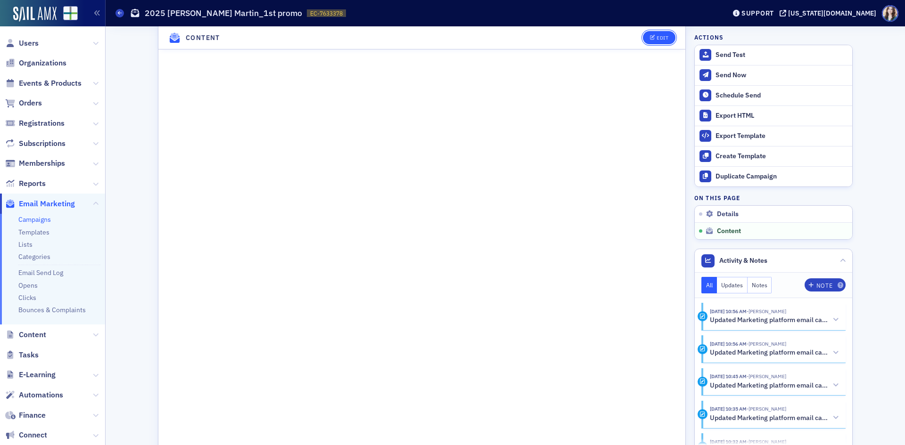
click at [667, 35] on button "Edit" at bounding box center [659, 37] width 33 height 13
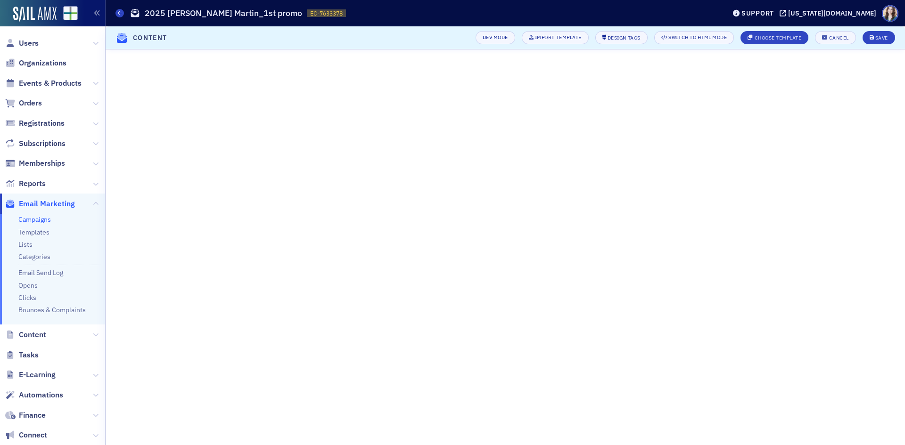
scroll to position [154, 0]
click at [891, 34] on button "Save" at bounding box center [878, 37] width 33 height 13
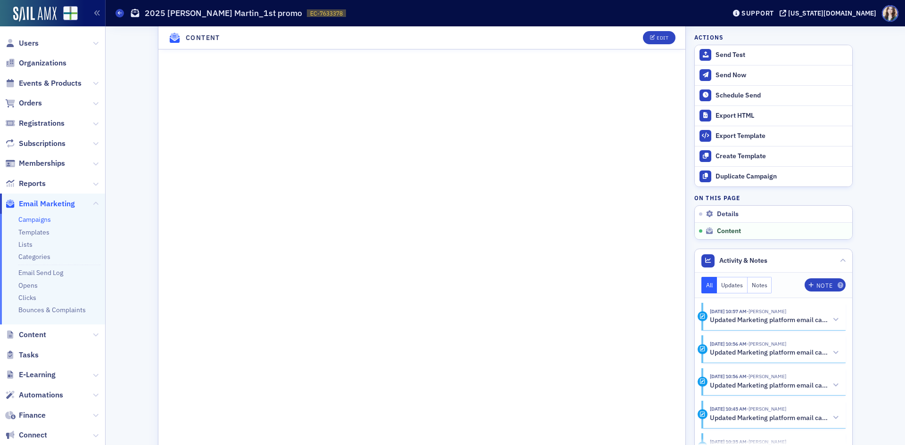
scroll to position [613, 0]
click at [632, 35] on header "Content Edit" at bounding box center [421, 37] width 527 height 23
click at [630, 35] on header "Content Edit" at bounding box center [421, 37] width 527 height 23
click at [627, 44] on header "Content Edit" at bounding box center [421, 37] width 527 height 23
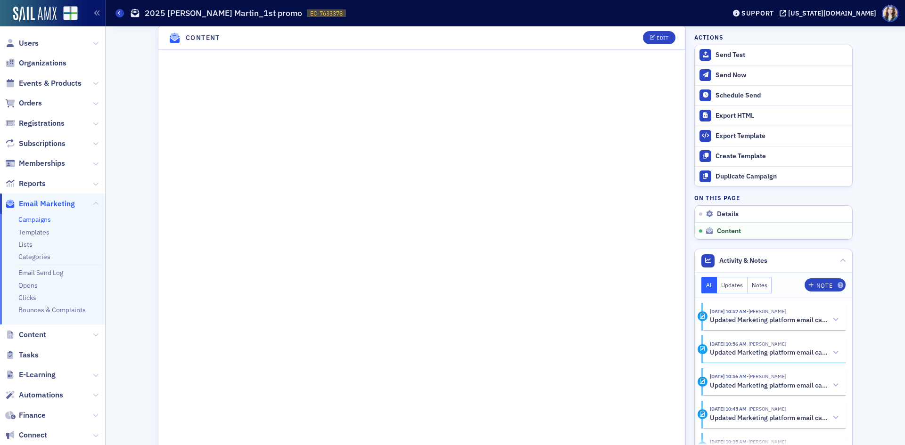
click at [631, 44] on header "Content Edit" at bounding box center [421, 37] width 527 height 23
click at [631, 45] on header "Content Edit" at bounding box center [421, 37] width 527 height 23
click at [631, 43] on header "Content Edit" at bounding box center [421, 37] width 527 height 23
click at [631, 44] on header "Content Edit" at bounding box center [421, 37] width 527 height 23
click at [631, 43] on header "Content Edit" at bounding box center [421, 37] width 527 height 23
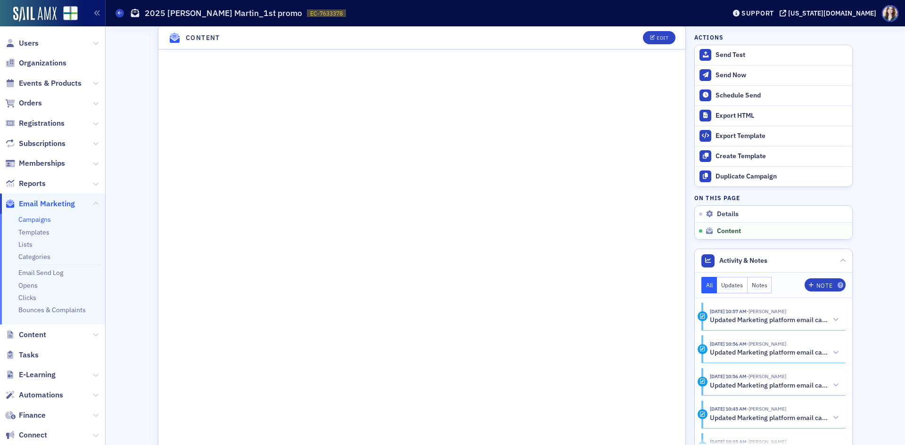
click at [630, 45] on header "Content Edit" at bounding box center [421, 37] width 527 height 23
click at [158, 38] on header "Content Edit" at bounding box center [421, 37] width 527 height 23
click at [159, 40] on header "Content Edit" at bounding box center [421, 37] width 527 height 23
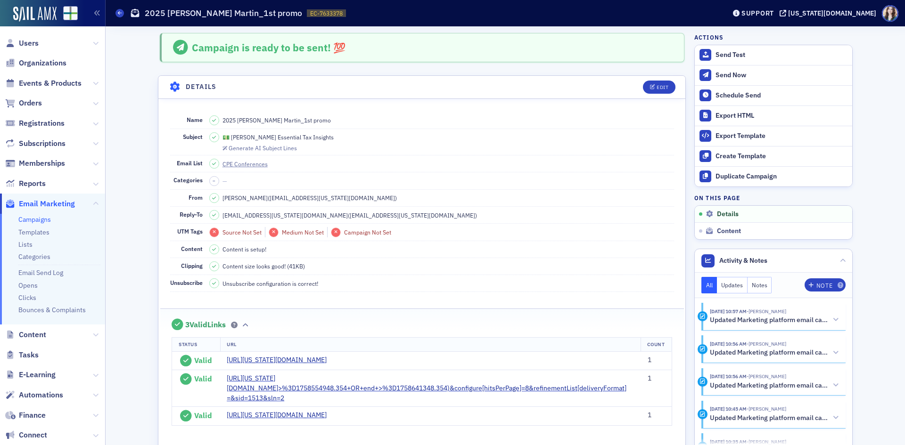
scroll to position [47, 0]
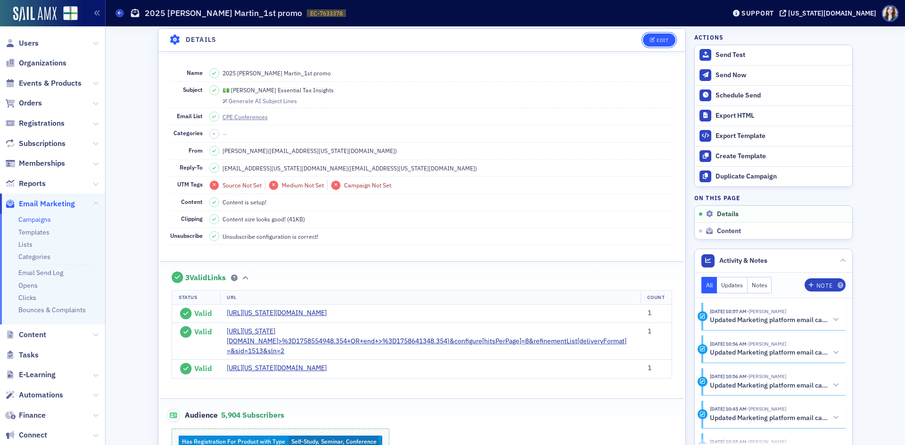
click at [667, 40] on button "Edit" at bounding box center [659, 39] width 33 height 13
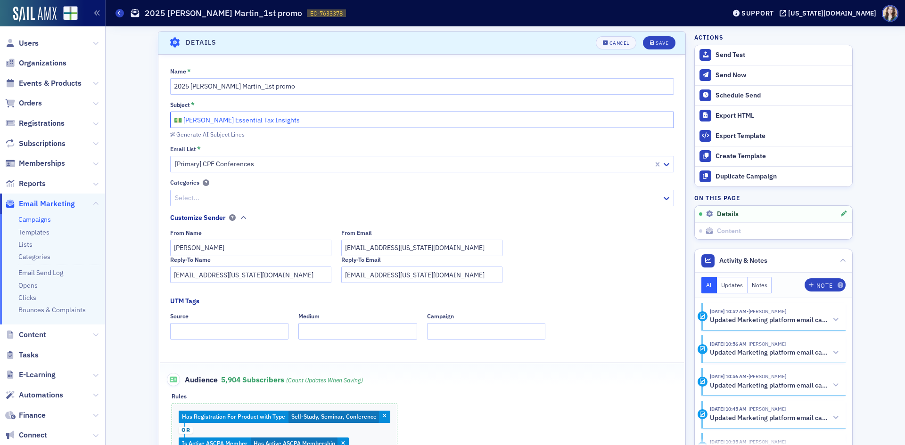
drag, startPoint x: 246, startPoint y: 117, endPoint x: 220, endPoint y: 122, distance: 26.3
click at [220, 122] on input "💵 Jim Martin's Essential Tax Insights" at bounding box center [422, 120] width 504 height 16
type input "💵 Jim Martin's 2025 Tax Insights"
click at [650, 41] on icon "submit" at bounding box center [652, 43] width 5 height 5
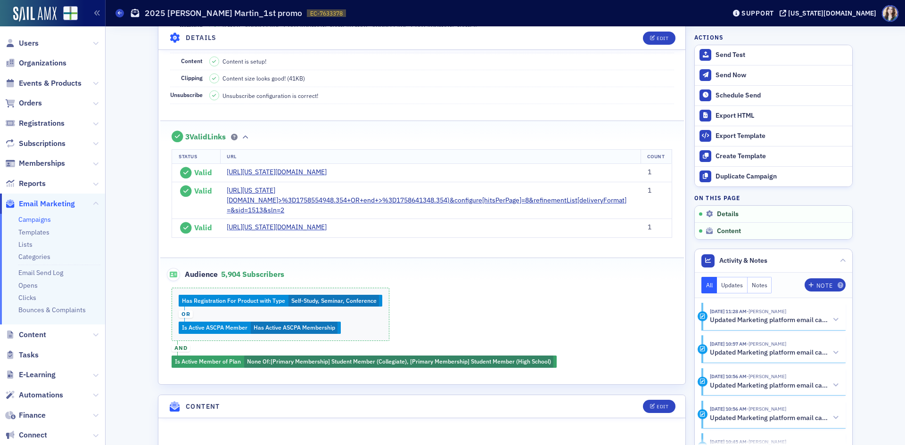
scroll to position [0, 0]
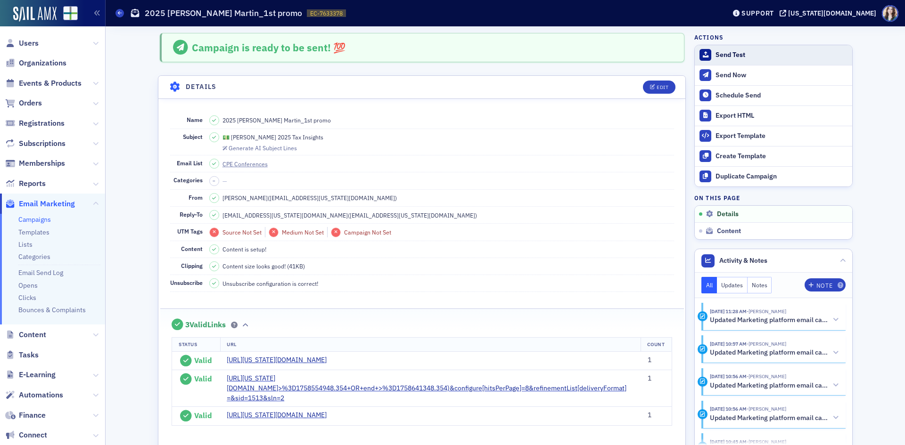
click at [720, 54] on div "Send Test" at bounding box center [781, 55] width 132 height 8
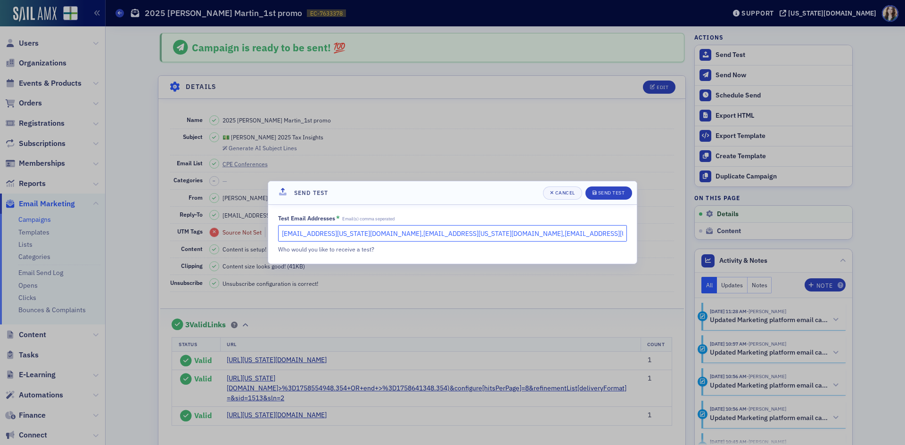
drag, startPoint x: 351, startPoint y: 236, endPoint x: 523, endPoint y: 236, distance: 171.5
click at [523, 236] on input "slowery@alabama.cpa,hoglesby@alabama.cpa,mhughes@alabama.cpa" at bounding box center [452, 233] width 349 height 16
type input "slowery@alabama.cpa, kgates@alabama.cpa"
click at [619, 188] on button "Send Test" at bounding box center [608, 193] width 47 height 13
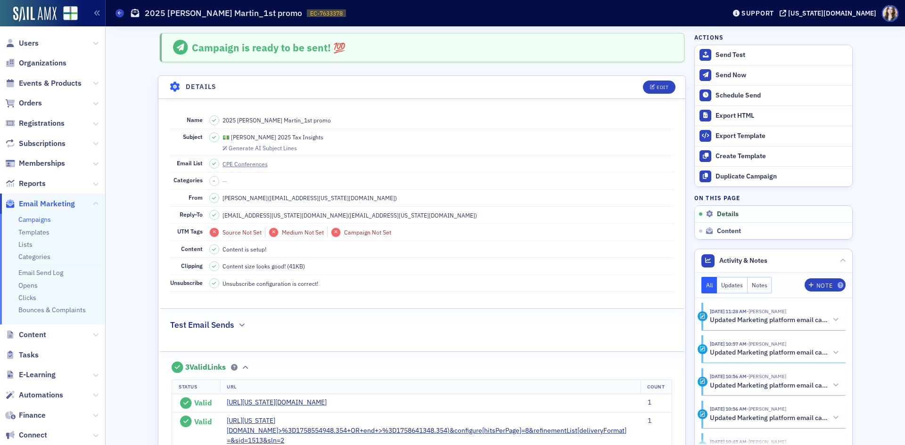
click at [558, 114] on dd "2025 Jim Martin_1st promo" at bounding box center [441, 120] width 465 height 16
click at [668, 45] on div "Campaign is ready to be sent! 💯" at bounding box center [422, 47] width 524 height 29
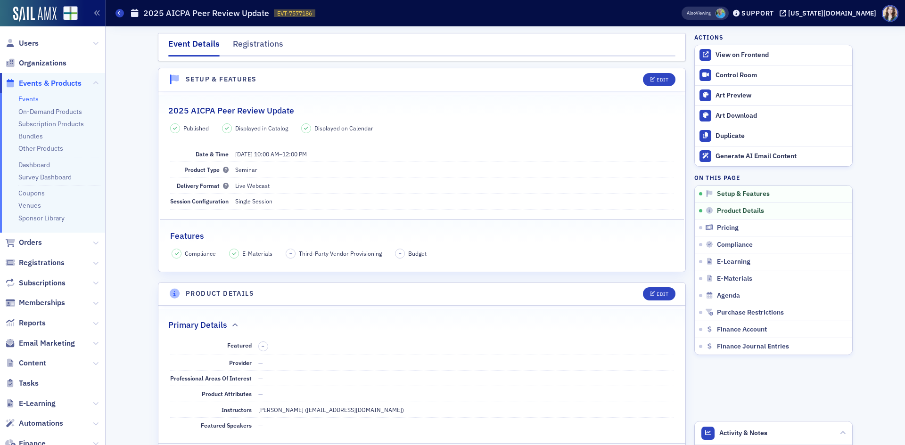
click at [46, 81] on span "Events & Products" at bounding box center [50, 83] width 63 height 10
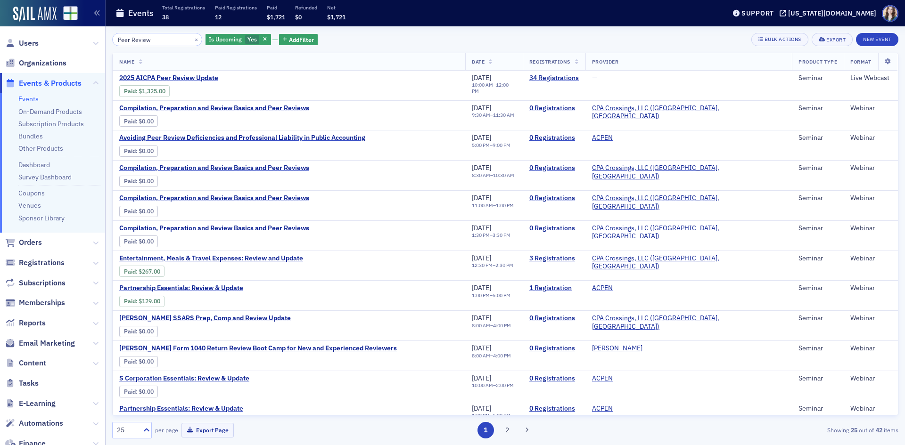
drag, startPoint x: 153, startPoint y: 39, endPoint x: 97, endPoint y: 41, distance: 56.1
click at [97, 41] on div "Users Organizations Events & Products Events On-Demand Products Subscription Pr…" at bounding box center [452, 222] width 905 height 445
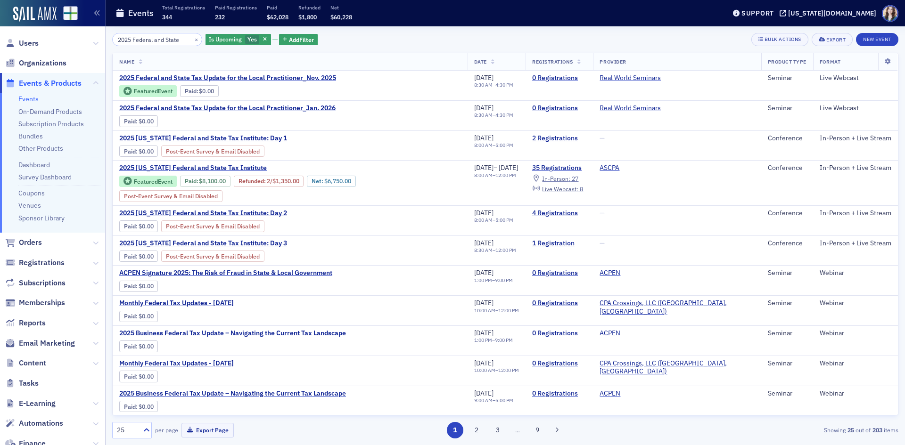
type input "2025 Federal and State"
click at [363, 38] on div "2025 Federal and State × Is Upcoming Yes Add Filter Bulk Actions Export New Eve…" at bounding box center [505, 39] width 786 height 13
click at [314, 75] on span "2025 Federal and State Tax Update for the Local Practitioner_Nov. 2025" at bounding box center [227, 78] width 217 height 8
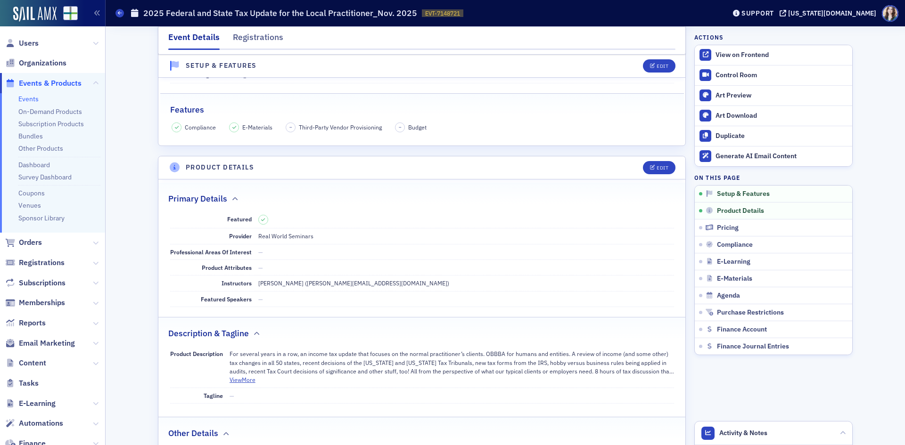
scroll to position [283, 0]
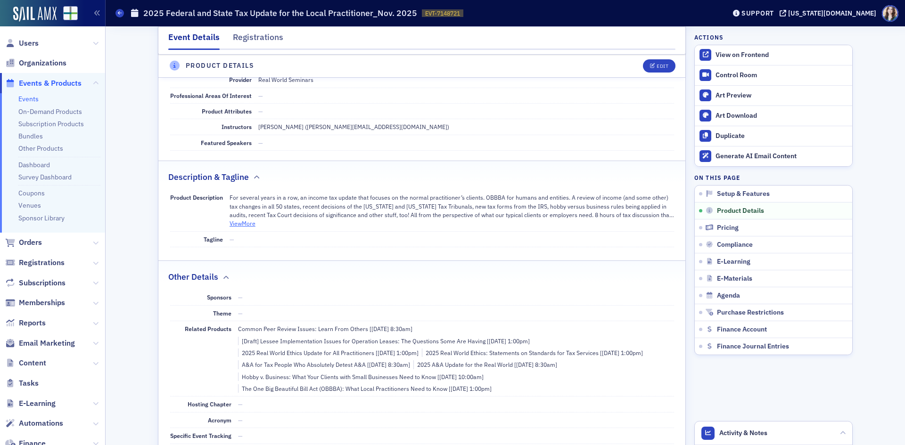
click at [238, 224] on button "View More" at bounding box center [242, 223] width 26 height 8
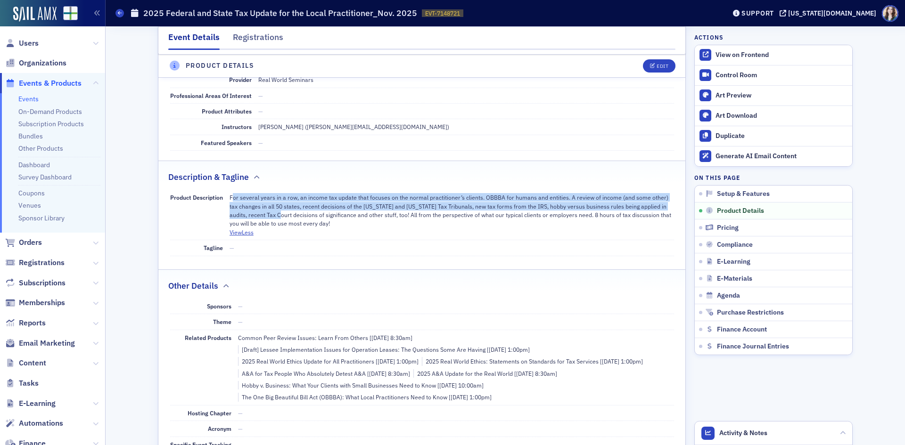
drag, startPoint x: 228, startPoint y: 199, endPoint x: 254, endPoint y: 213, distance: 29.5
click at [254, 213] on p "For several years in a row, an income tax update that focuses on the normal pra…" at bounding box center [451, 210] width 444 height 35
click at [255, 213] on p "For several years in a row, an income tax update that focuses on the normal pra…" at bounding box center [451, 210] width 444 height 35
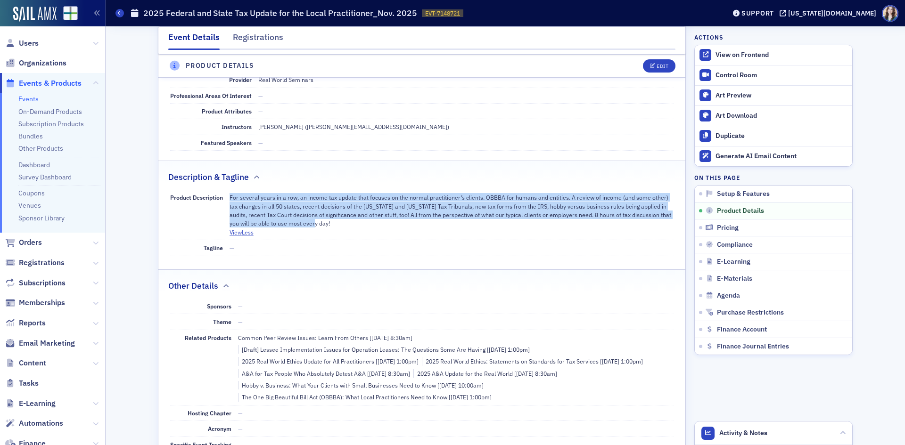
drag, startPoint x: 228, startPoint y: 195, endPoint x: 295, endPoint y: 226, distance: 74.0
click at [295, 226] on p "For several years in a row, an income tax update that focuses on the normal pra…" at bounding box center [451, 210] width 444 height 35
copy p "For several years in a row, an income tax update that focuses on the normal pra…"
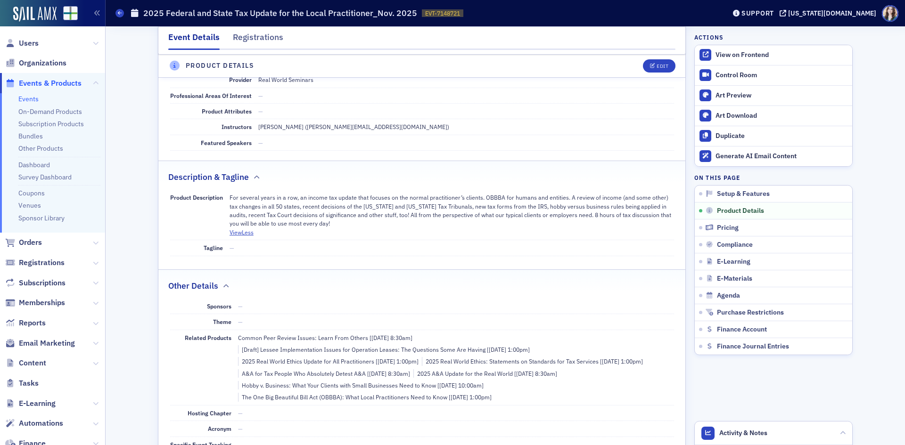
click at [291, 229] on dd "For several years in a row, an income tax update that focuses on the normal pra…" at bounding box center [451, 215] width 444 height 50
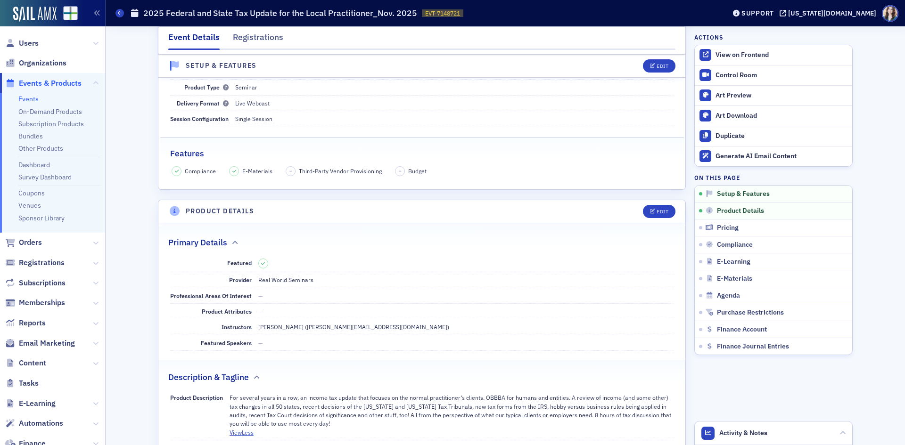
scroll to position [0, 0]
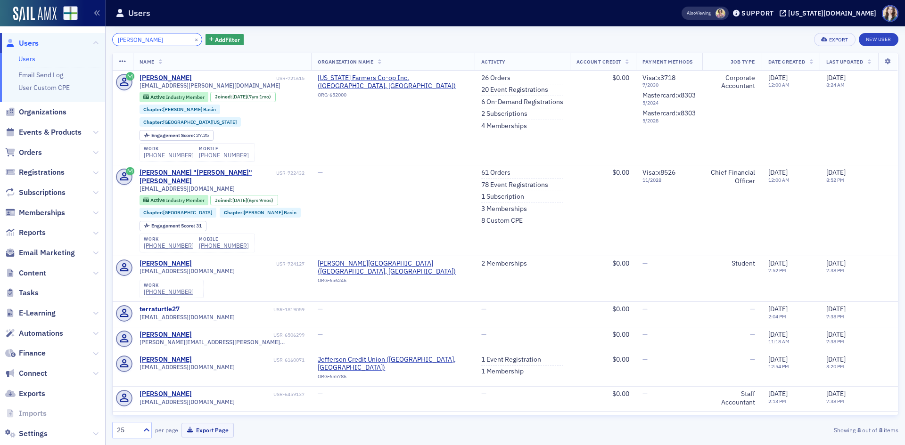
click at [146, 43] on input "Terra Tomas" at bounding box center [157, 39] width 90 height 13
drag, startPoint x: 156, startPoint y: 42, endPoint x: 100, endPoint y: 46, distance: 55.3
click at [100, 46] on div "Users Users Email Send Log User Custom CPE Organizations Events & Products Orde…" at bounding box center [452, 222] width 905 height 445
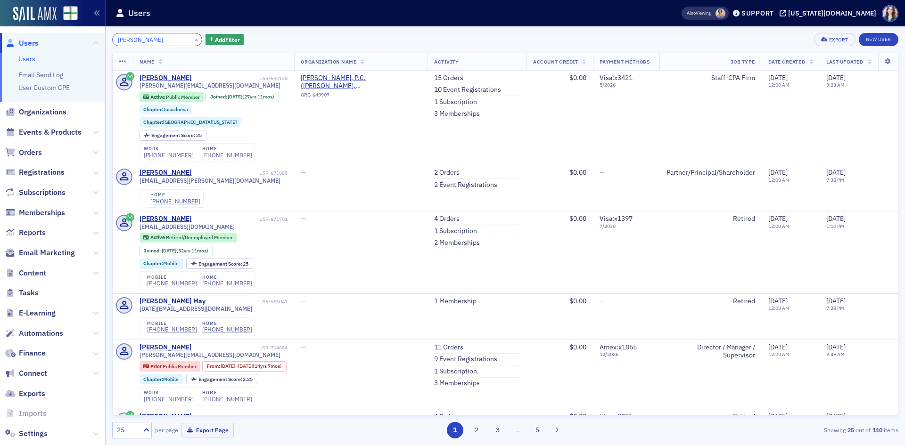
click at [124, 38] on input "LeAnn May" at bounding box center [157, 39] width 90 height 13
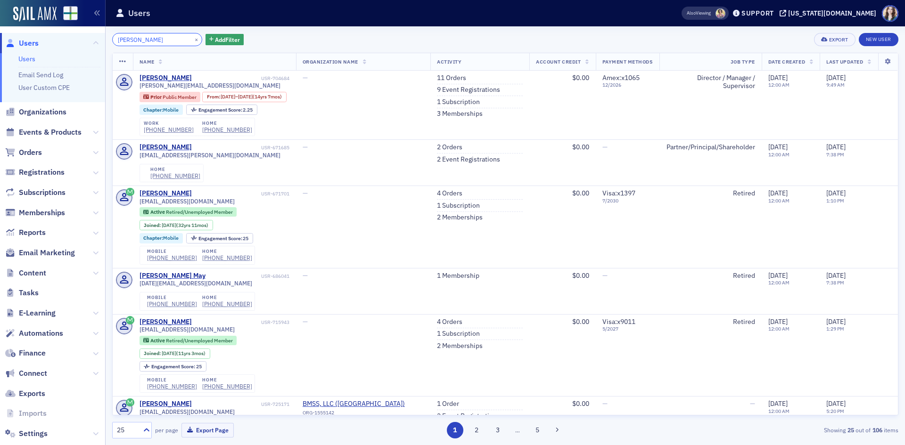
type input "LeeAnn May"
click at [266, 42] on div "LeeAnn May × Add Filter Export New User" at bounding box center [505, 39] width 786 height 13
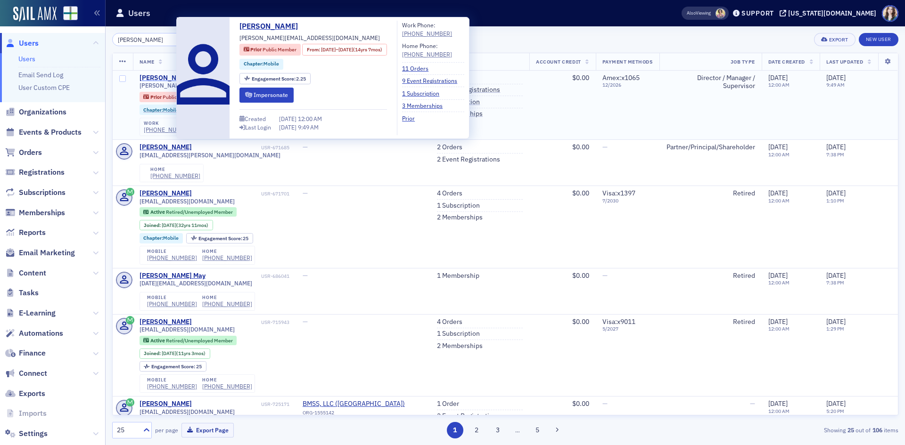
click at [160, 75] on div "LeeAnn May" at bounding box center [165, 78] width 52 height 8
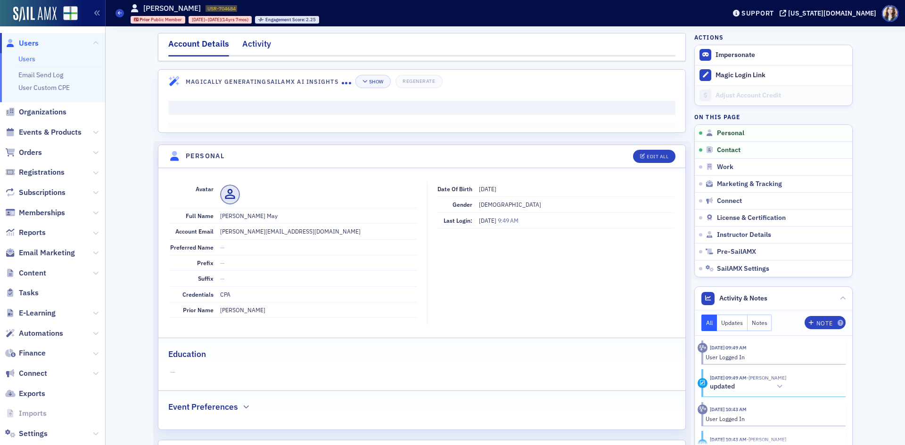
click at [255, 48] on div "Activity" at bounding box center [256, 46] width 29 height 17
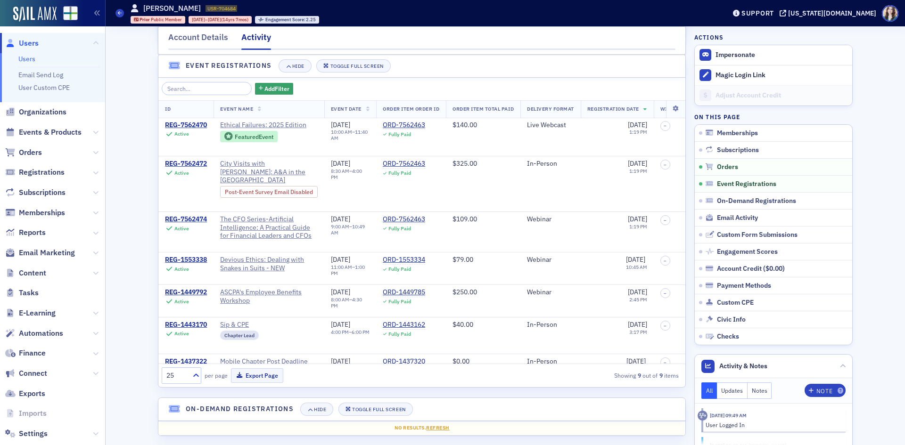
scroll to position [613, 0]
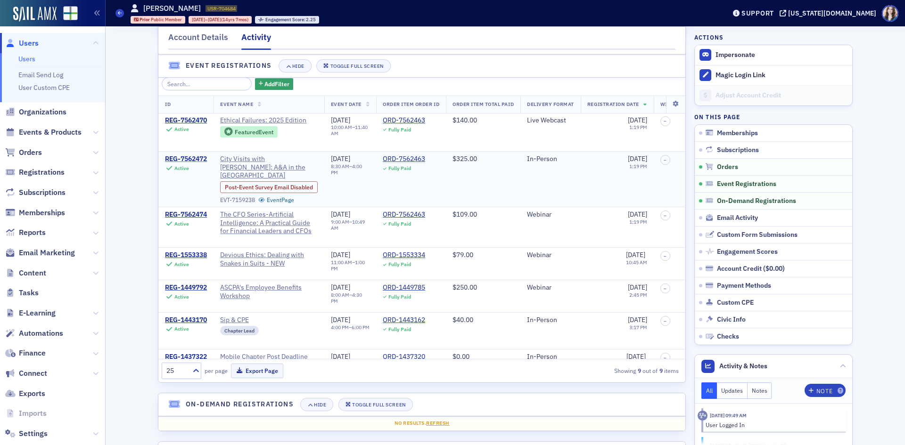
click at [183, 163] on div "REG-7562472" at bounding box center [186, 159] width 42 height 8
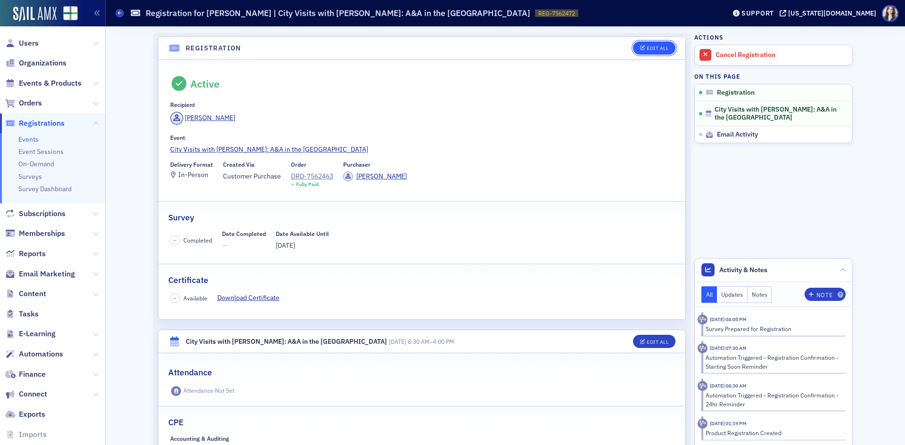
click at [664, 47] on div "Edit All" at bounding box center [658, 48] width 22 height 5
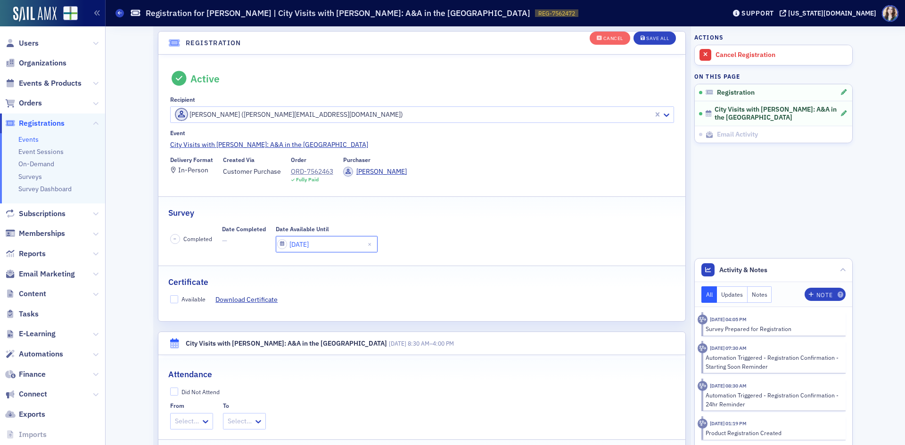
select select "8"
select select "2025"
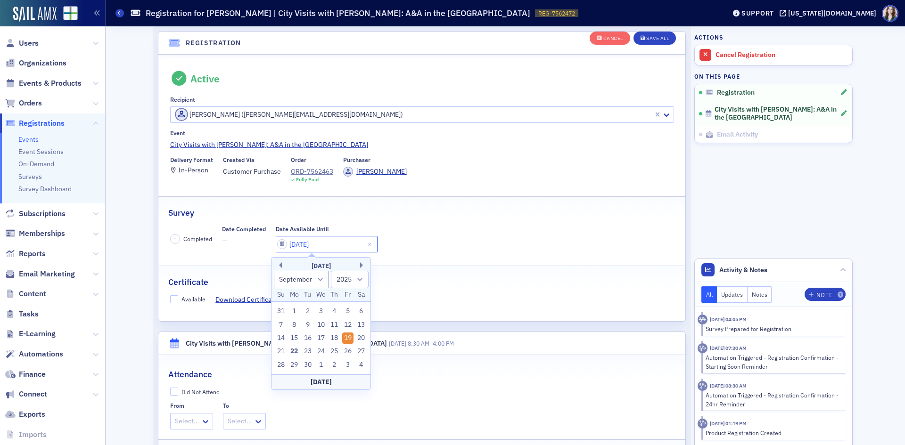
click at [325, 249] on input "09/19/2025" at bounding box center [327, 244] width 102 height 16
click at [295, 363] on div "29" at bounding box center [293, 365] width 11 height 11
type input "09/29/2025"
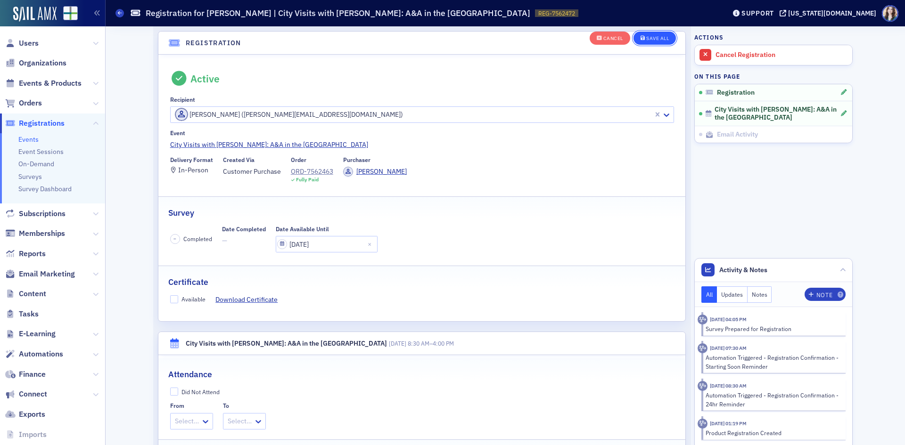
click at [646, 41] on div "Save All" at bounding box center [657, 38] width 23 height 5
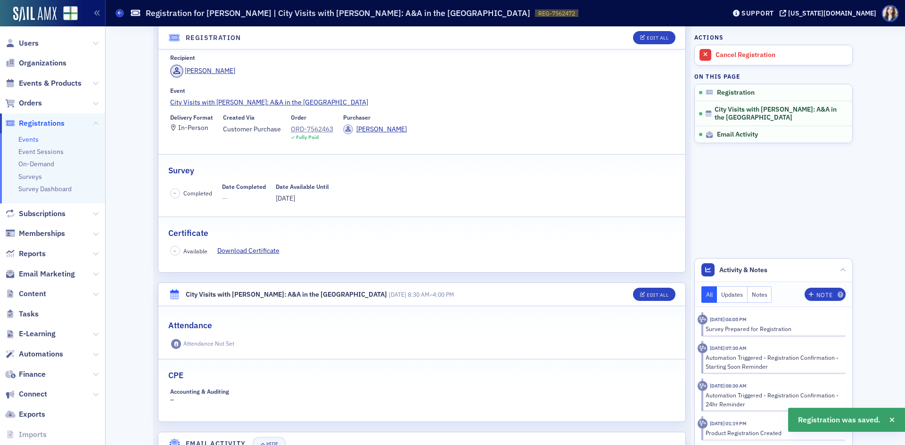
scroll to position [0, 0]
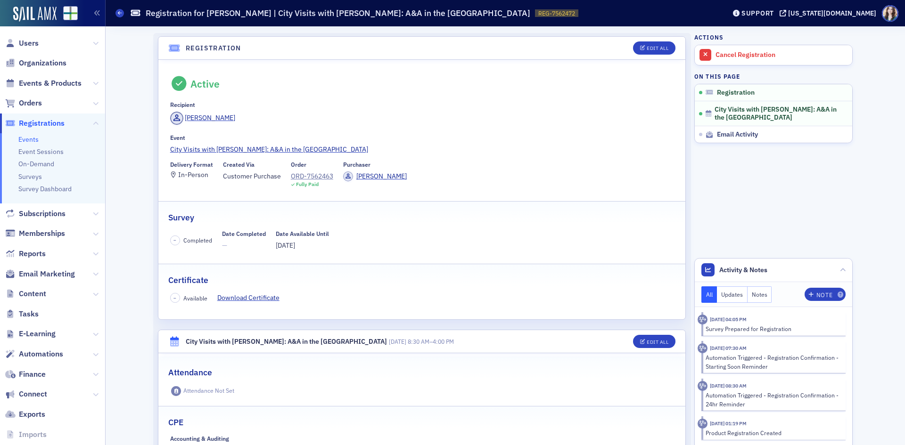
click at [271, 41] on header "Registration Edit All" at bounding box center [421, 48] width 527 height 23
click at [239, 45] on header "Registration Edit All" at bounding box center [421, 48] width 527 height 23
click at [255, 48] on header "Registration Edit All" at bounding box center [421, 48] width 527 height 23
click at [37, 41] on span "Users" at bounding box center [29, 43] width 20 height 10
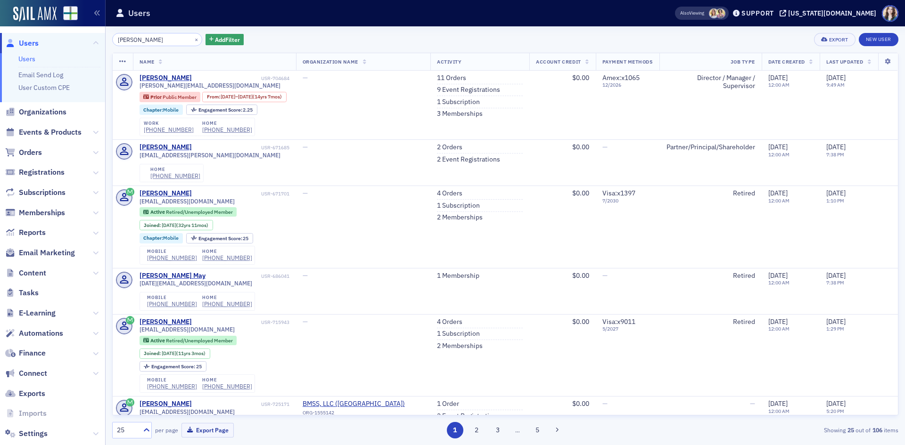
drag, startPoint x: 160, startPoint y: 40, endPoint x: 91, endPoint y: 48, distance: 69.3
click at [91, 48] on div "Users Users Email Send Log User Custom CPE Organizations Events & Products Orde…" at bounding box center [452, 222] width 905 height 445
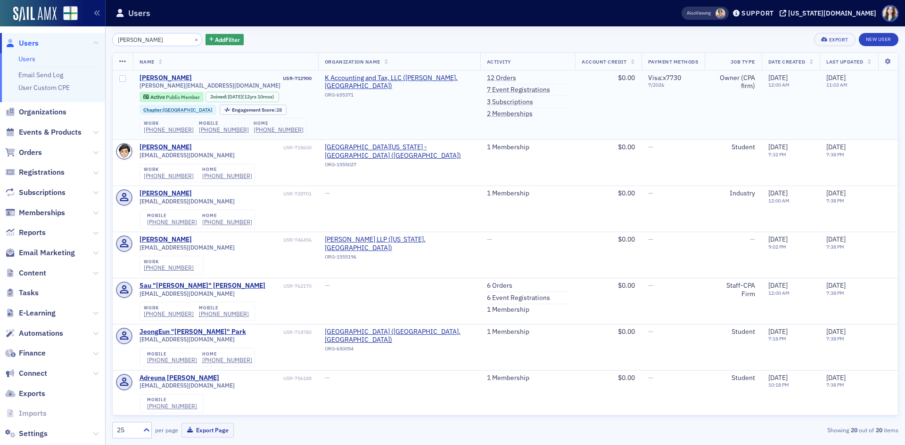
type input "[PERSON_NAME]"
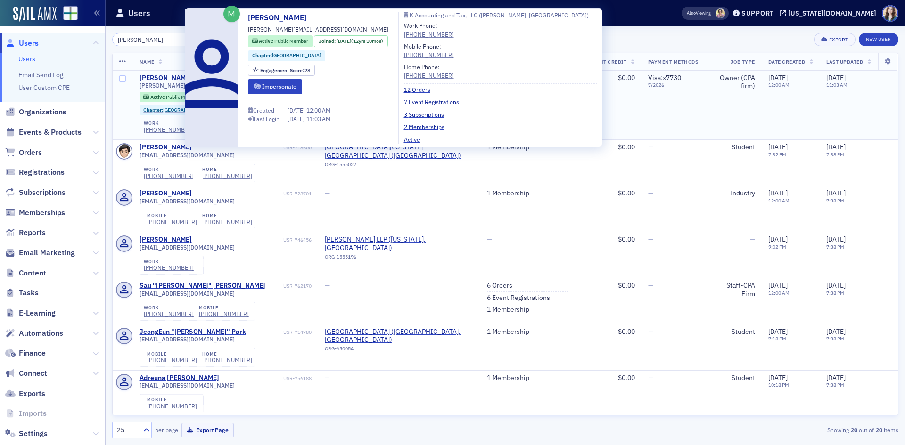
click at [164, 77] on div "[PERSON_NAME]" at bounding box center [165, 78] width 52 height 8
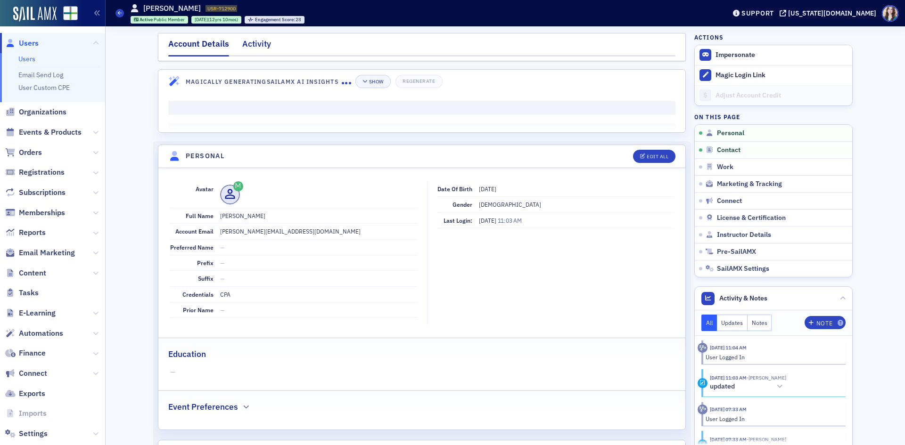
click at [247, 50] on div "Activity" at bounding box center [256, 46] width 29 height 17
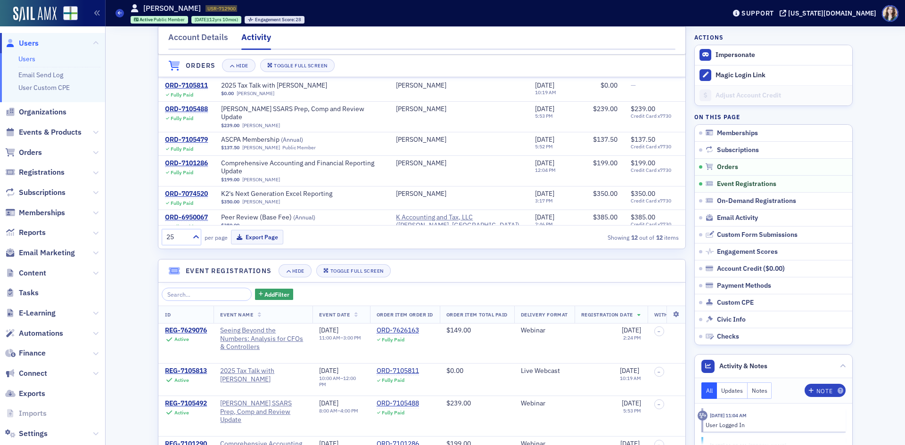
scroll to position [518, 0]
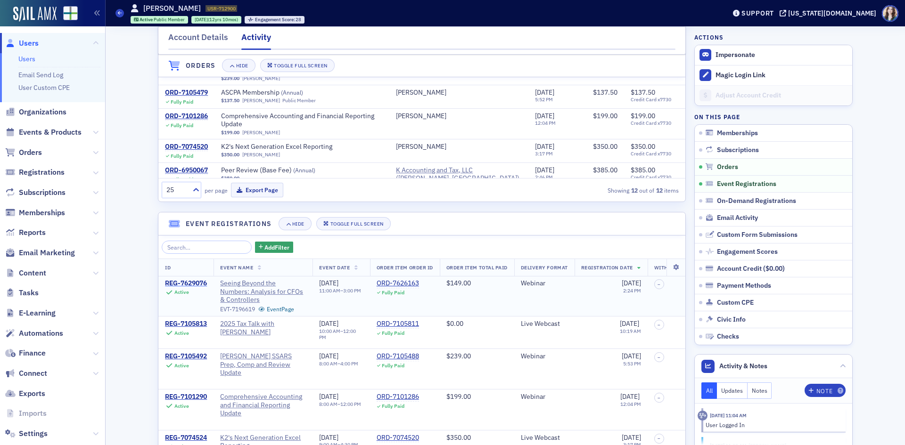
click at [185, 288] on div "REG-7629076" at bounding box center [186, 283] width 42 height 8
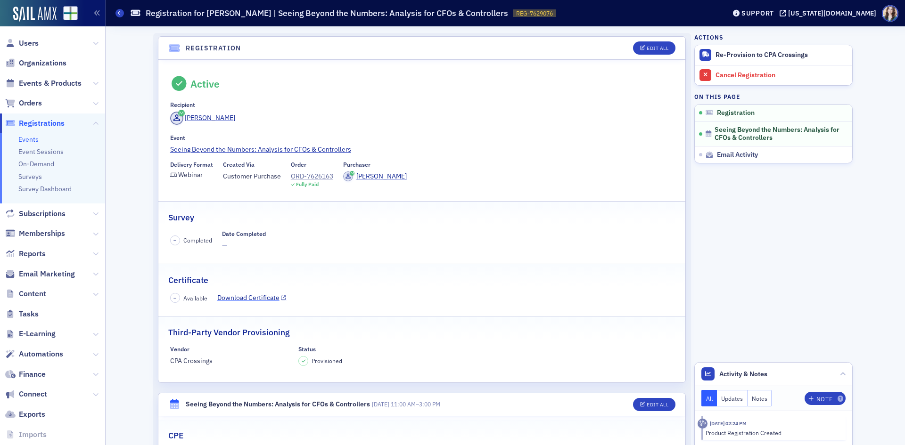
click at [222, 302] on link "Download Certificate" at bounding box center [251, 298] width 69 height 10
click at [621, 45] on header "Registration Edit All" at bounding box center [421, 48] width 527 height 23
